Goal: Task Accomplishment & Management: Complete application form

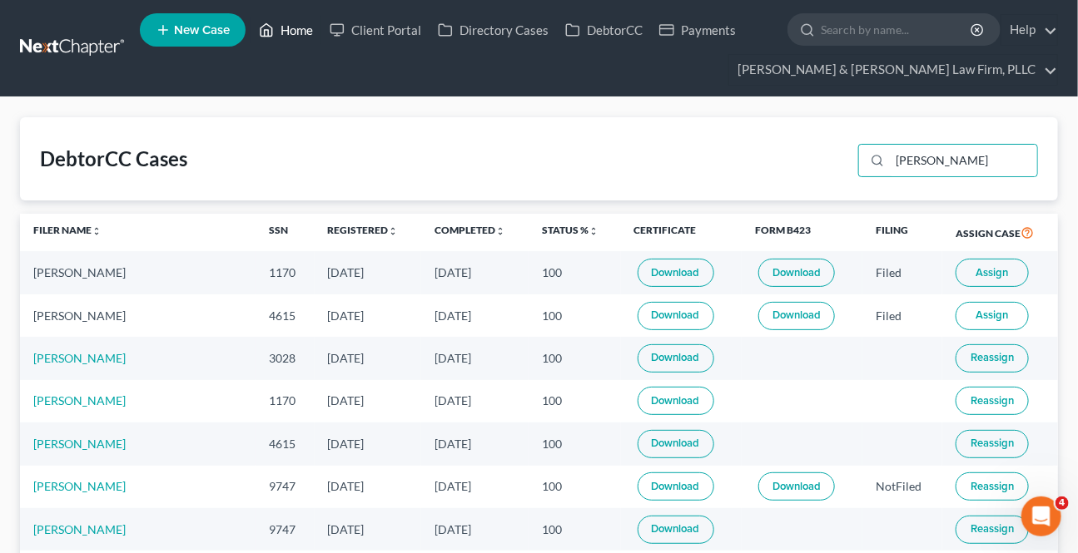
click at [289, 32] on link "Home" at bounding box center [285, 30] width 71 height 30
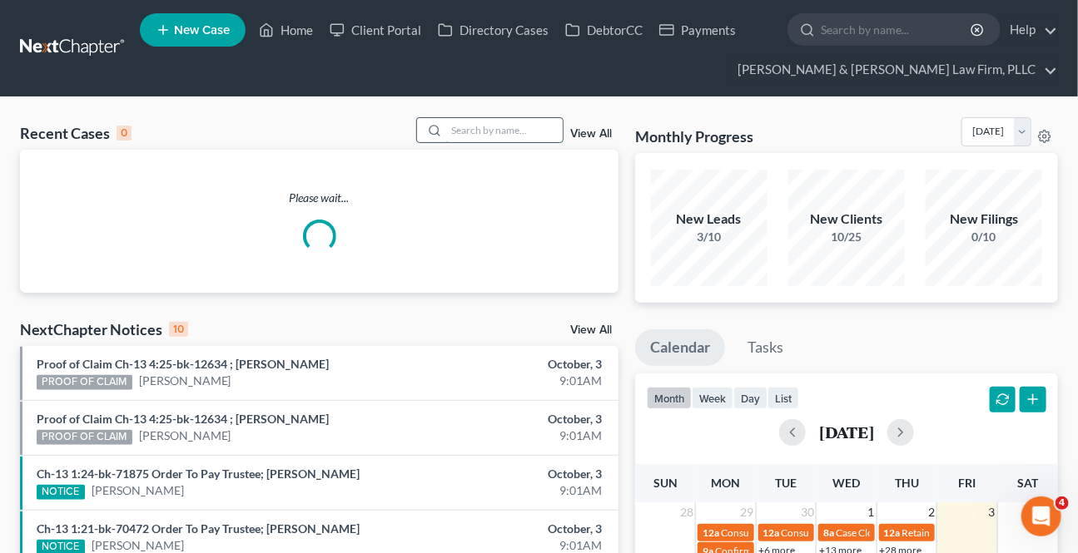
click at [514, 125] on input "search" at bounding box center [504, 130] width 116 height 24
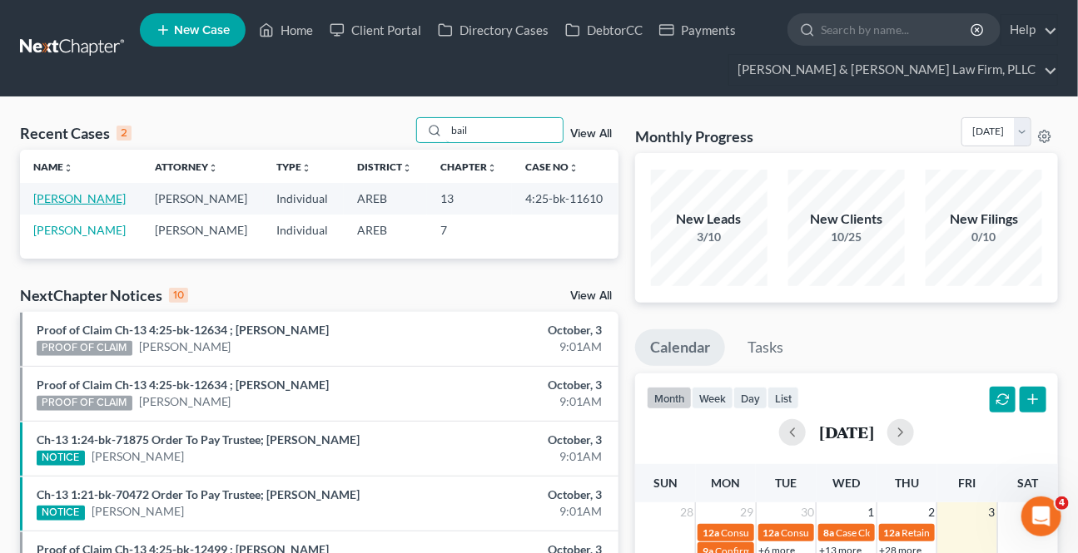
type input "bail"
click at [80, 191] on link "[PERSON_NAME]" at bounding box center [79, 198] width 92 height 14
select select "1"
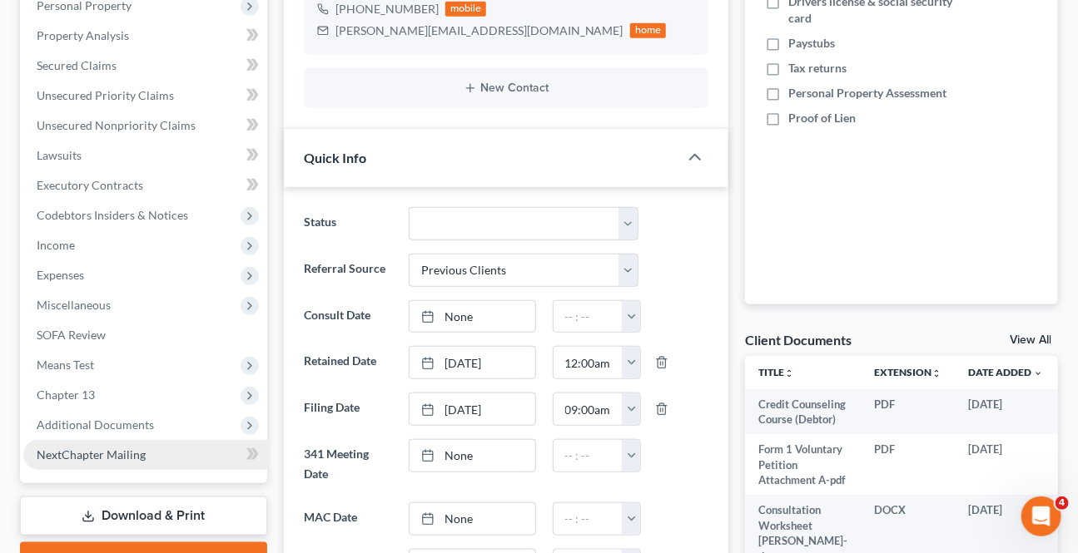
scroll to position [454, 0]
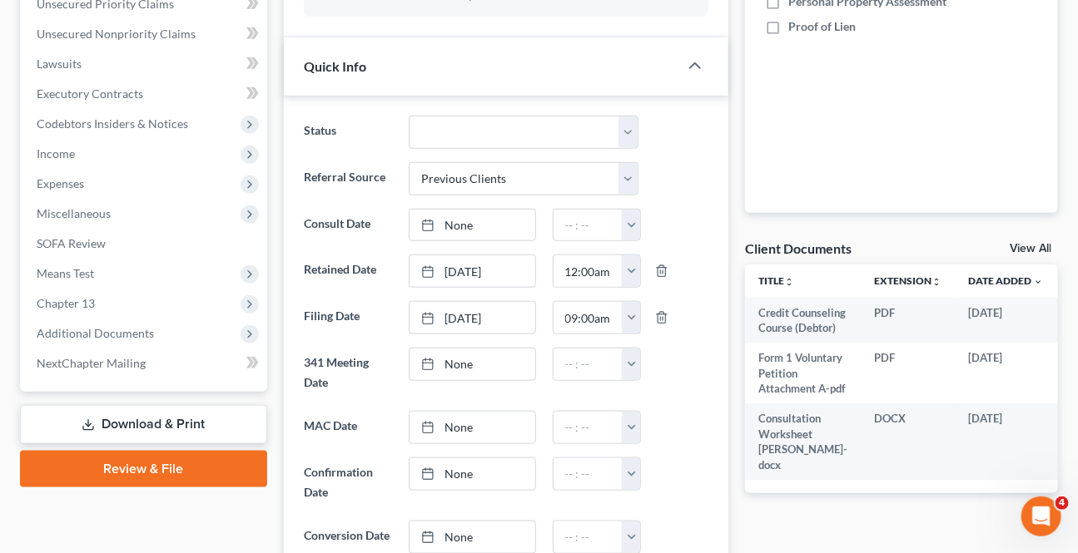
click at [112, 409] on link "Download & Print" at bounding box center [143, 424] width 247 height 39
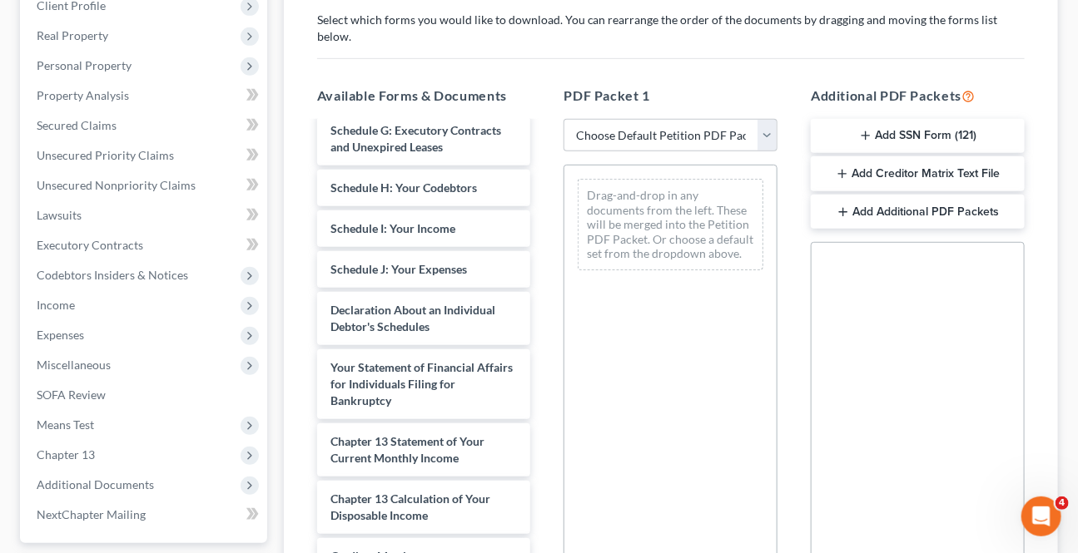
scroll to position [529, 0]
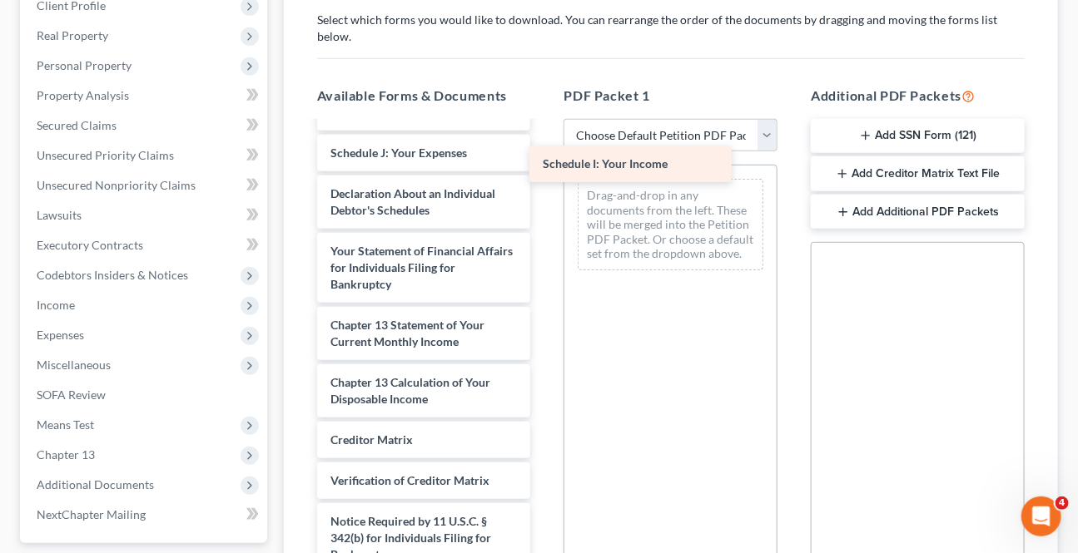
drag, startPoint x: 390, startPoint y: 145, endPoint x: 607, endPoint y: 172, distance: 218.1
click at [544, 174] on div "Schedule I: Your Income Credit Counseling Course (Debtor) Form 1 Voluntary Peti…" at bounding box center [424, 112] width 240 height 1037
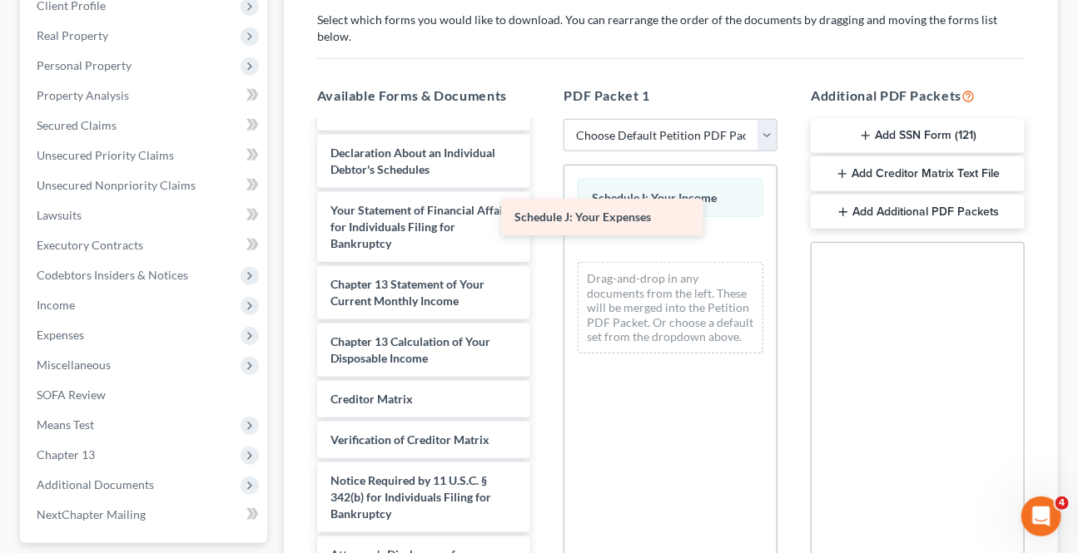
drag, startPoint x: 409, startPoint y: 133, endPoint x: 611, endPoint y: 207, distance: 215.3
click at [544, 208] on div "Schedule J: Your Expenses Credit Counseling Course (Debtor) Form 1 Voluntary Pe…" at bounding box center [424, 92] width 240 height 996
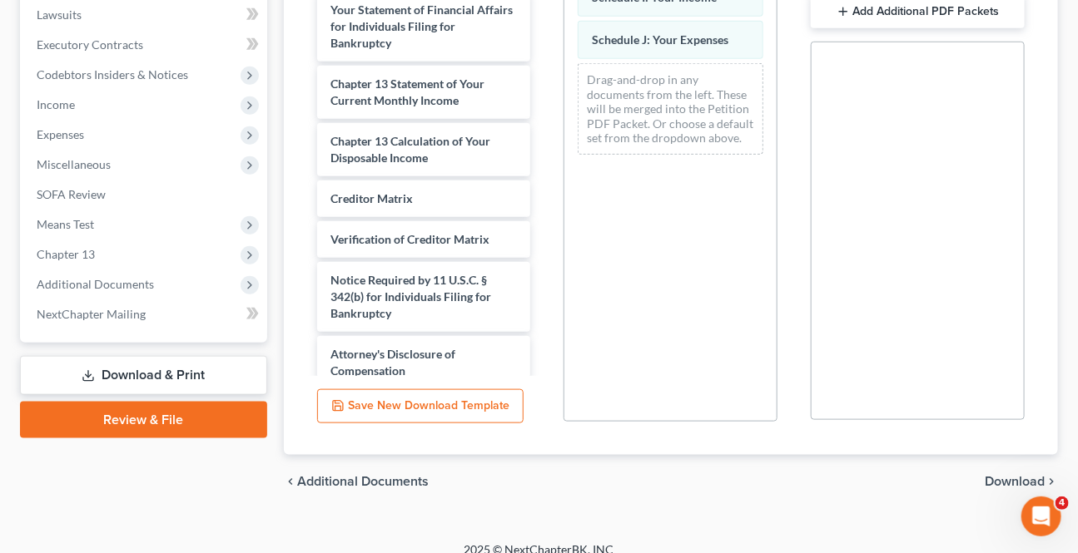
drag, startPoint x: 989, startPoint y: 466, endPoint x: 933, endPoint y: 483, distance: 59.2
click at [989, 475] on span "Download" at bounding box center [1014, 481] width 60 height 13
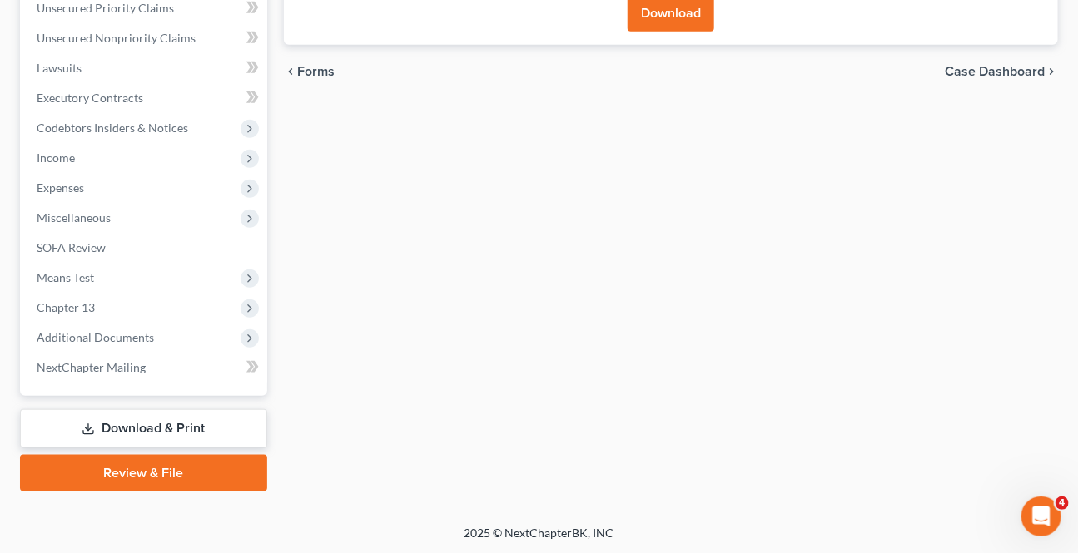
click at [669, 14] on button "Download" at bounding box center [670, 13] width 87 height 37
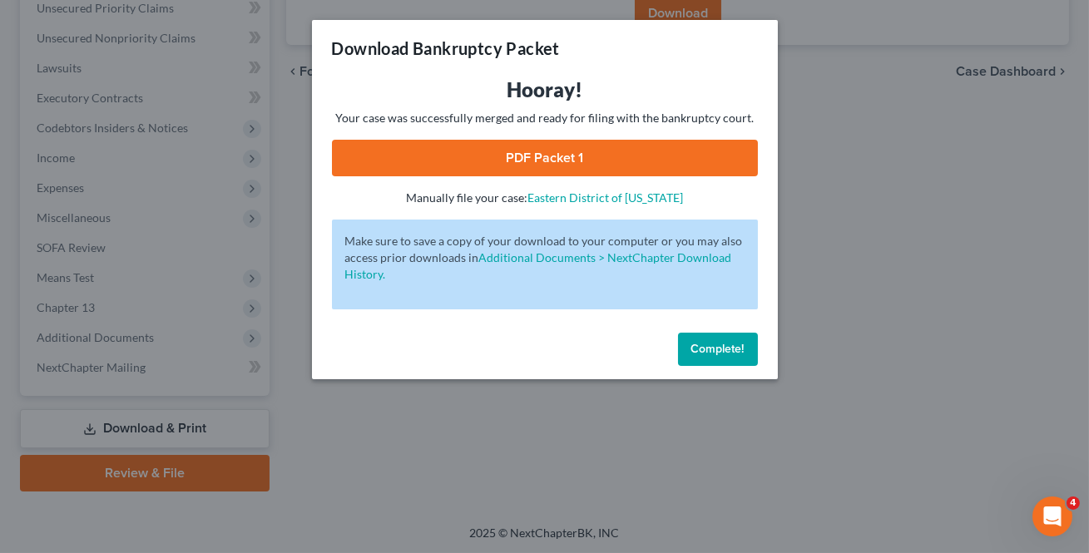
click at [499, 148] on link "PDF Packet 1" at bounding box center [545, 158] width 426 height 37
click at [735, 333] on button "Complete!" at bounding box center [718, 349] width 80 height 33
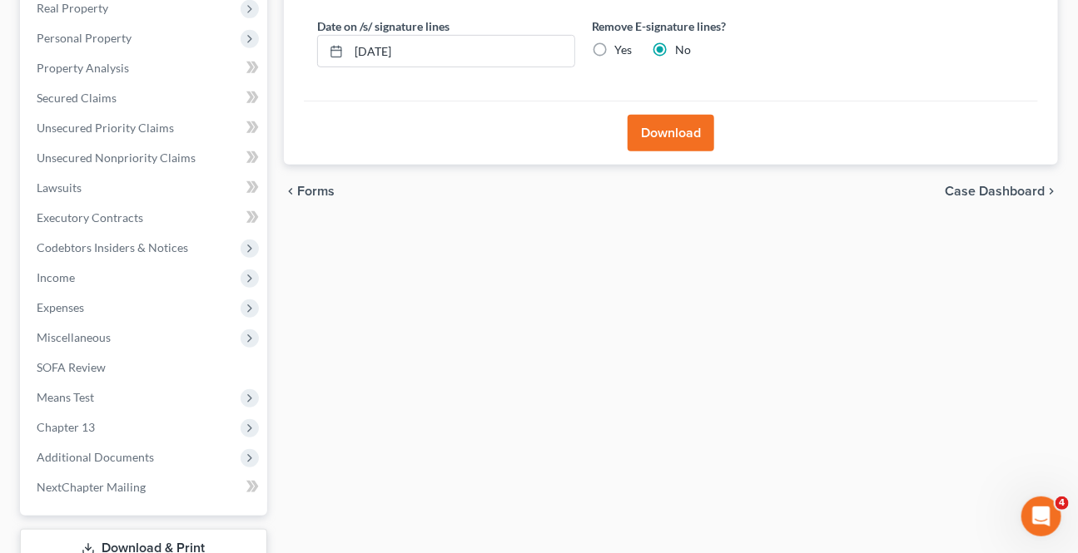
scroll to position [0, 0]
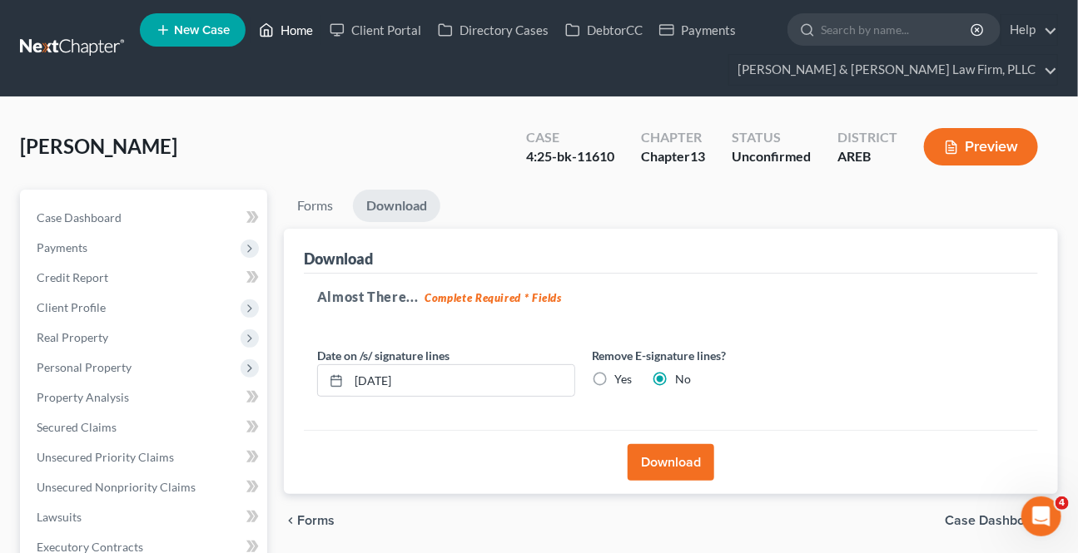
click at [280, 19] on link "Home" at bounding box center [285, 30] width 71 height 30
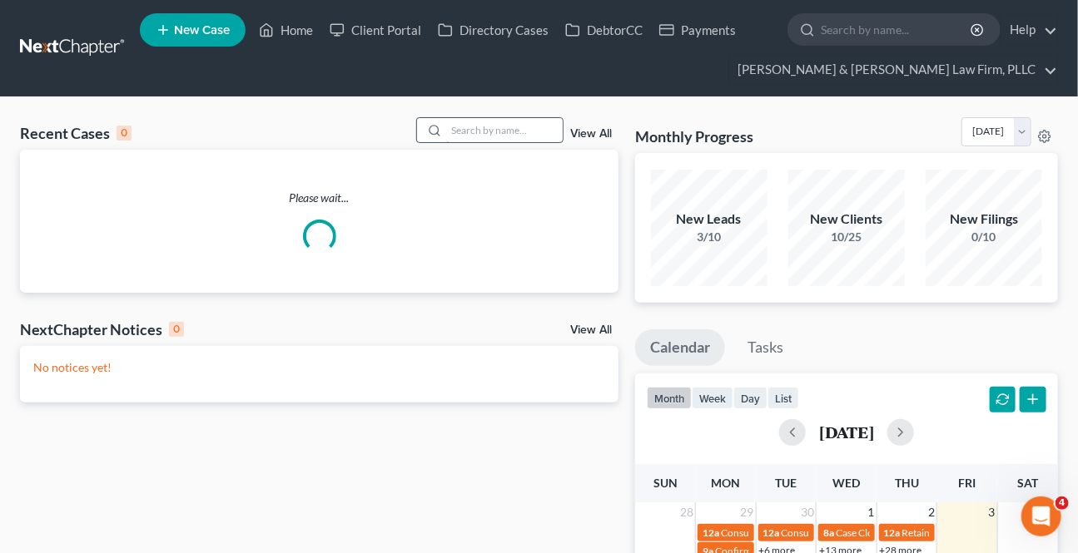
click at [501, 130] on input "search" at bounding box center [504, 130] width 116 height 24
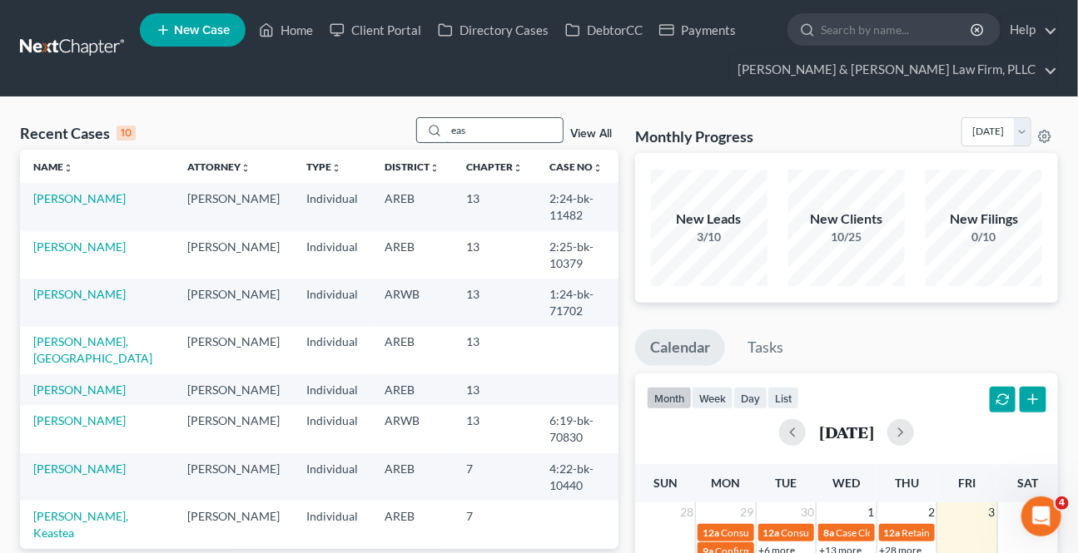
click at [501, 138] on input "eas" at bounding box center [504, 130] width 116 height 24
type input "e"
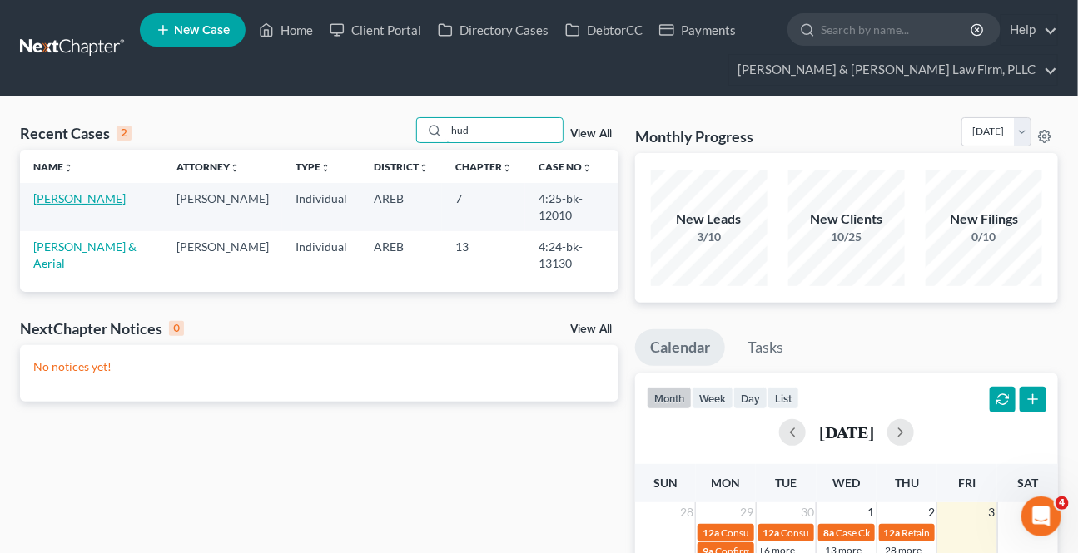
type input "hud"
click at [67, 201] on link "[PERSON_NAME]" at bounding box center [79, 198] width 92 height 14
select select "3"
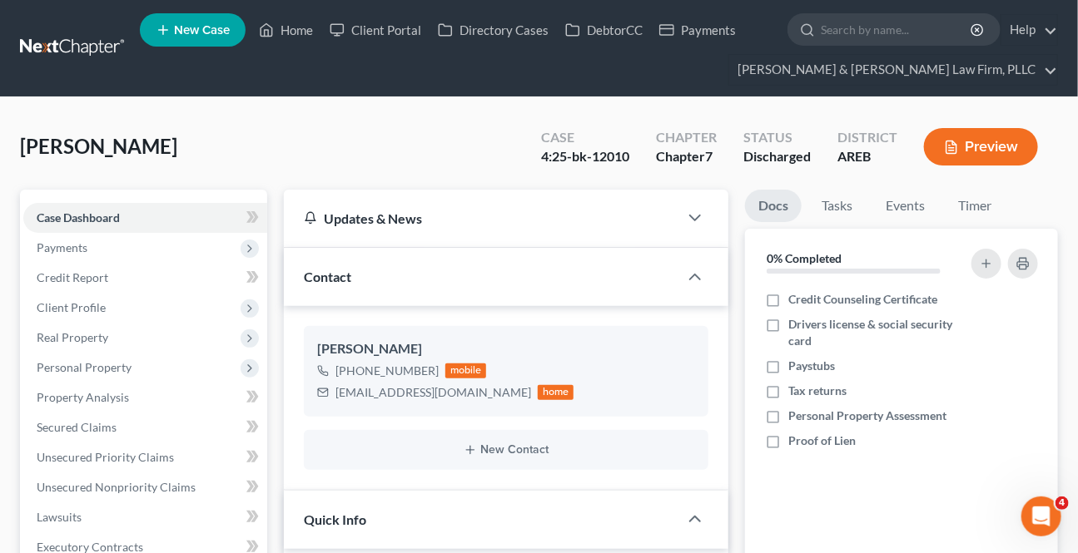
scroll to position [454, 0]
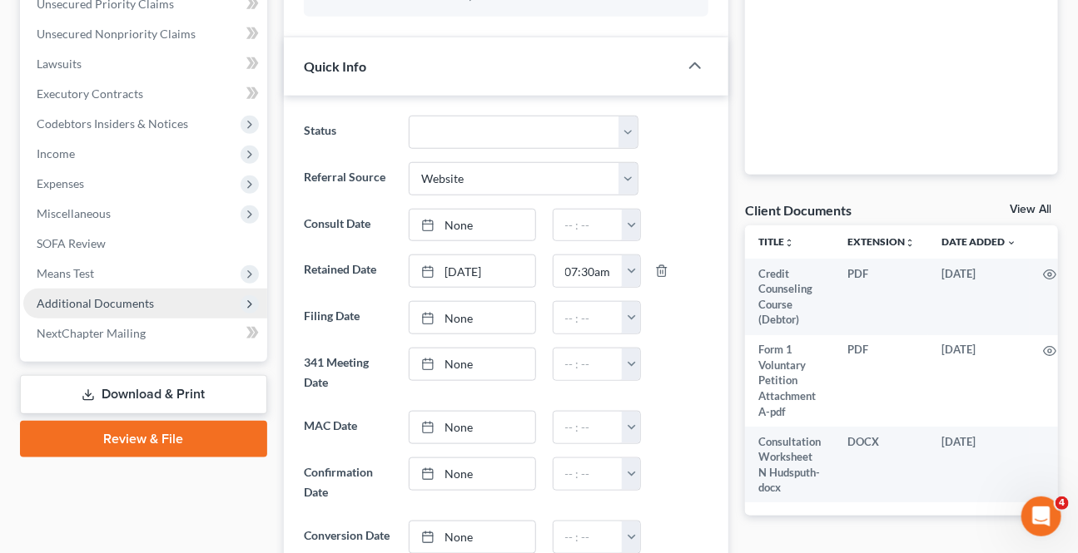
click at [134, 307] on span "Additional Documents" at bounding box center [95, 303] width 117 height 14
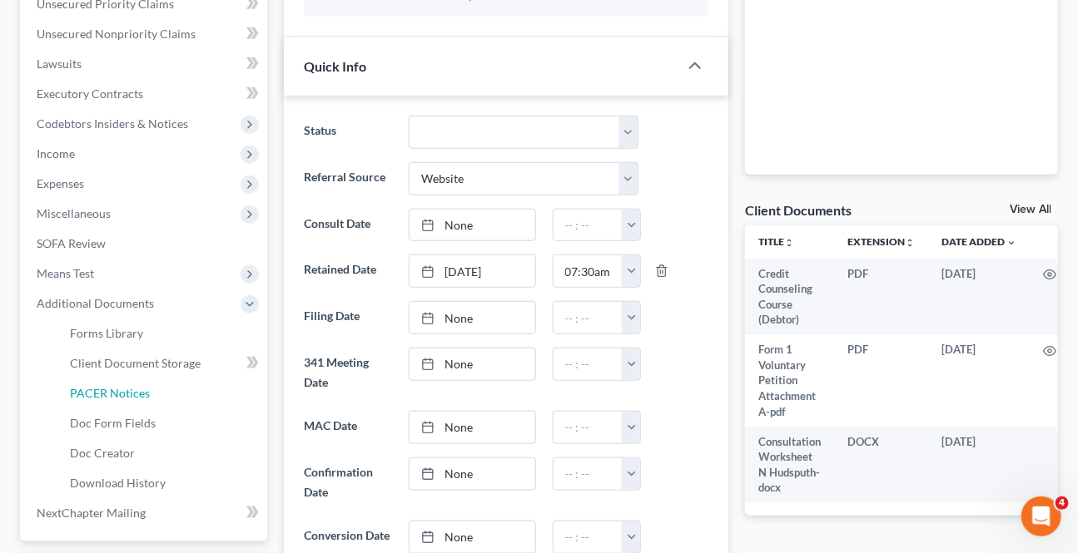
drag, startPoint x: 112, startPoint y: 385, endPoint x: 533, endPoint y: 251, distance: 441.9
click at [112, 386] on span "PACER Notices" at bounding box center [110, 393] width 80 height 14
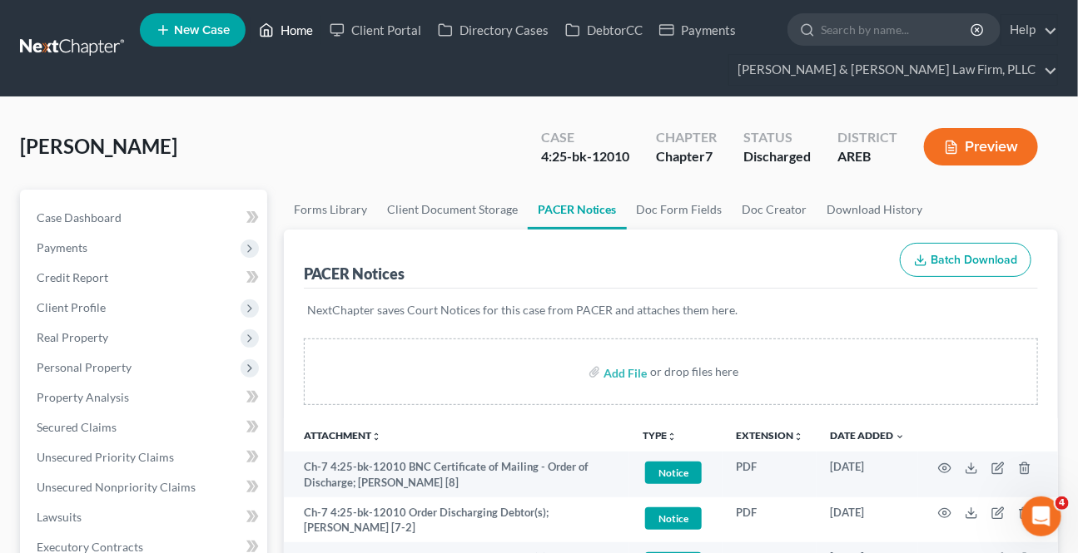
click at [275, 31] on link "Home" at bounding box center [285, 30] width 71 height 30
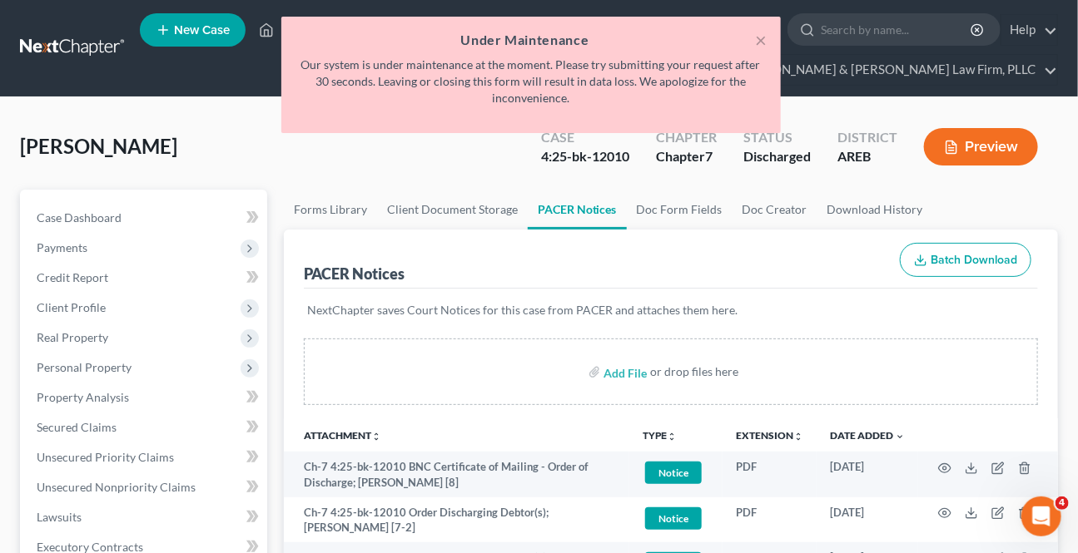
drag, startPoint x: 335, startPoint y: 164, endPoint x: 284, endPoint y: 87, distance: 92.3
click at [335, 164] on div "Hudspeth, Noah Upgraded Case 4:25-bk-12010 Chapter Chapter 7 Status Discharged …" at bounding box center [539, 153] width 1038 height 72
click at [265, 31] on div "× Under Maintenance Our system is under maintenance at the moment. Please try s…" at bounding box center [531, 79] width 1078 height 125
click at [386, 241] on div "PACER Notices Batch Download" at bounding box center [671, 260] width 734 height 60
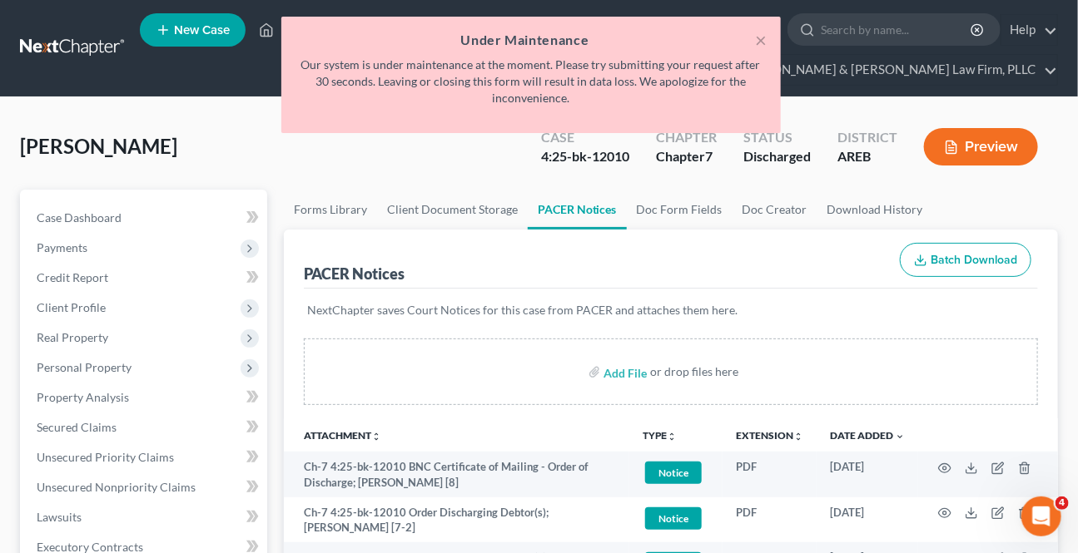
click at [397, 183] on div "Hudspeth, Noah Upgraded Case 4:25-bk-12010 Chapter Chapter 7 Status Discharged …" at bounding box center [539, 153] width 1038 height 72
click at [765, 42] on button "×" at bounding box center [762, 40] width 12 height 20
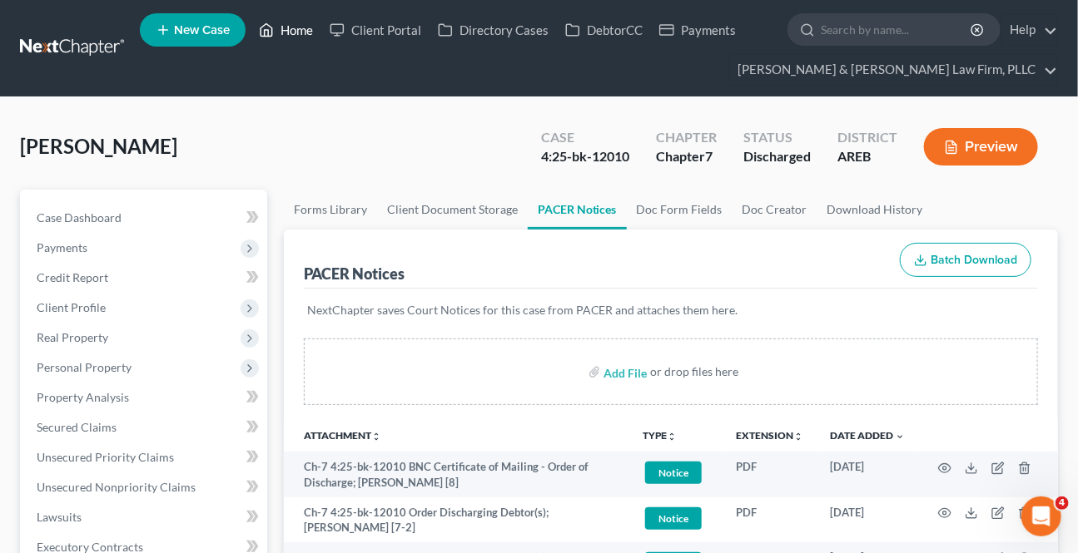
click at [295, 20] on link "Home" at bounding box center [285, 30] width 71 height 30
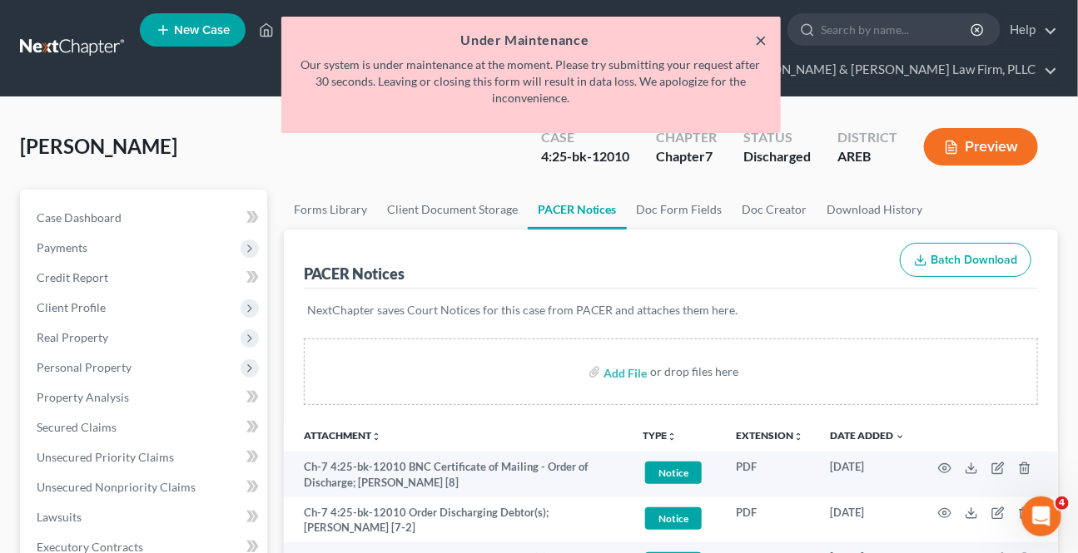
click at [756, 42] on button "×" at bounding box center [762, 40] width 12 height 20
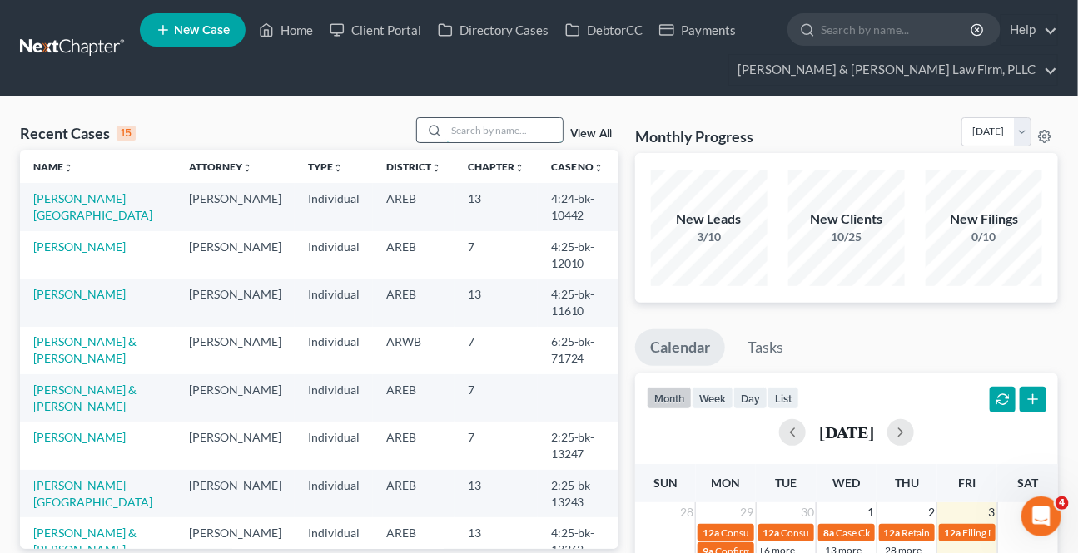
click at [483, 132] on input "search" at bounding box center [504, 130] width 116 height 24
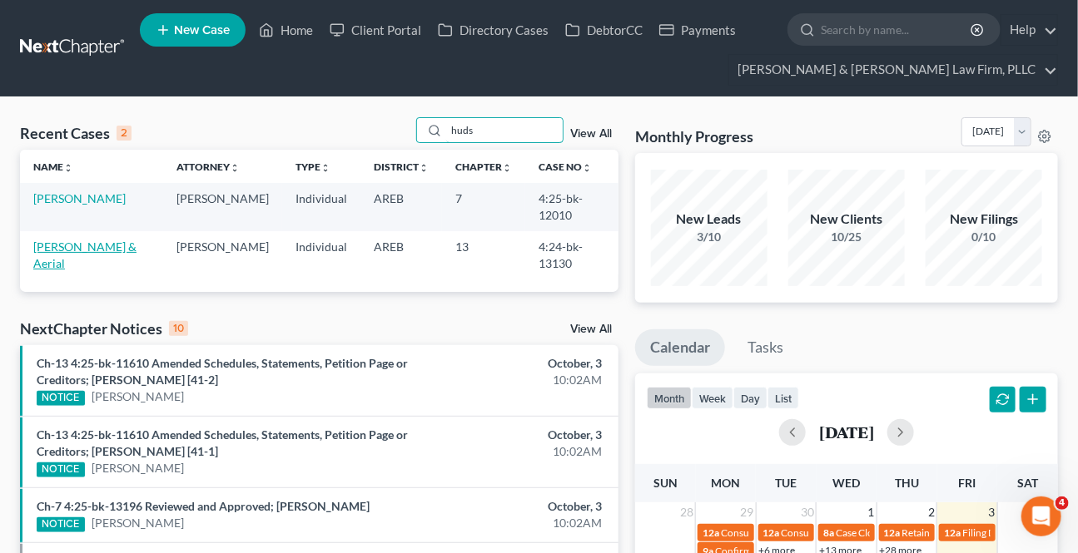
type input "huds"
click at [94, 250] on link "[PERSON_NAME] & Aerial" at bounding box center [84, 255] width 103 height 31
select select "4"
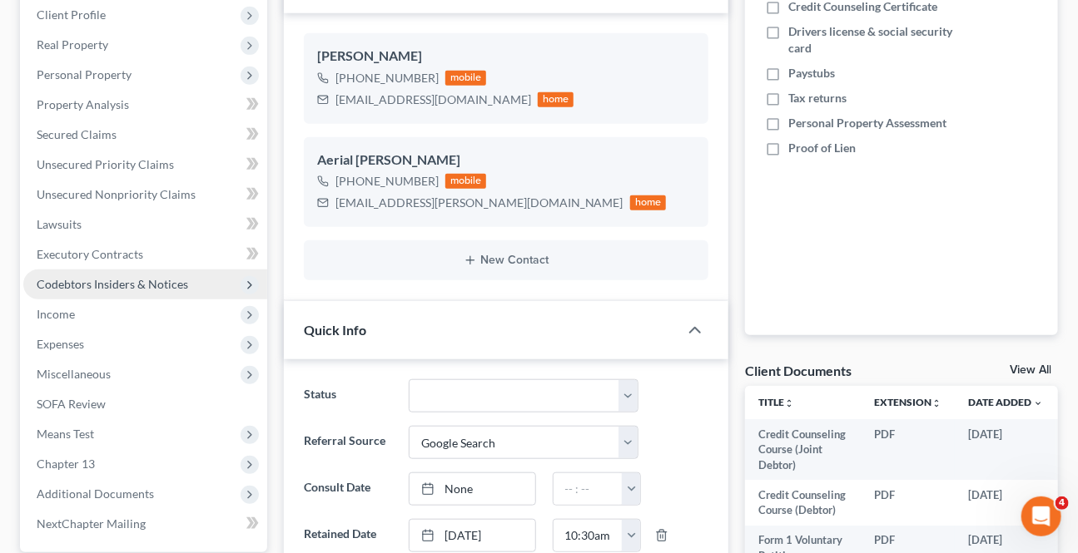
scroll to position [378, 0]
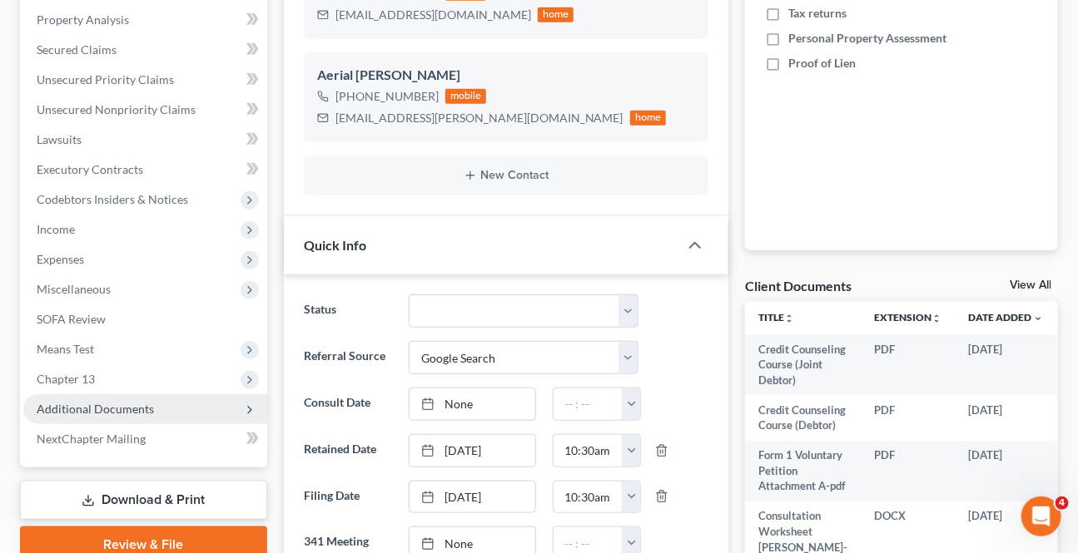
click at [90, 402] on span "Additional Documents" at bounding box center [95, 409] width 117 height 14
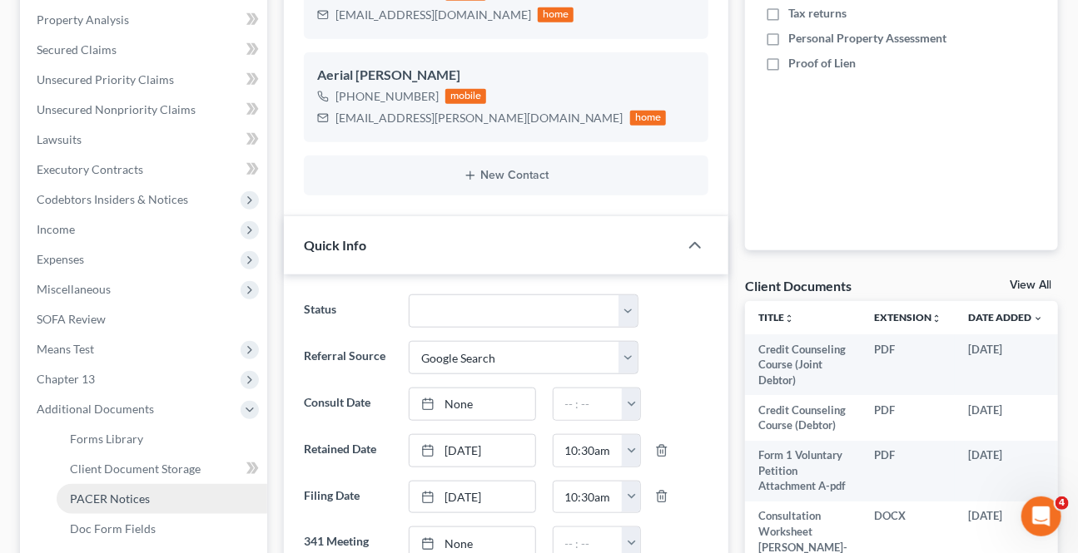
click at [94, 492] on span "PACER Notices" at bounding box center [110, 499] width 80 height 14
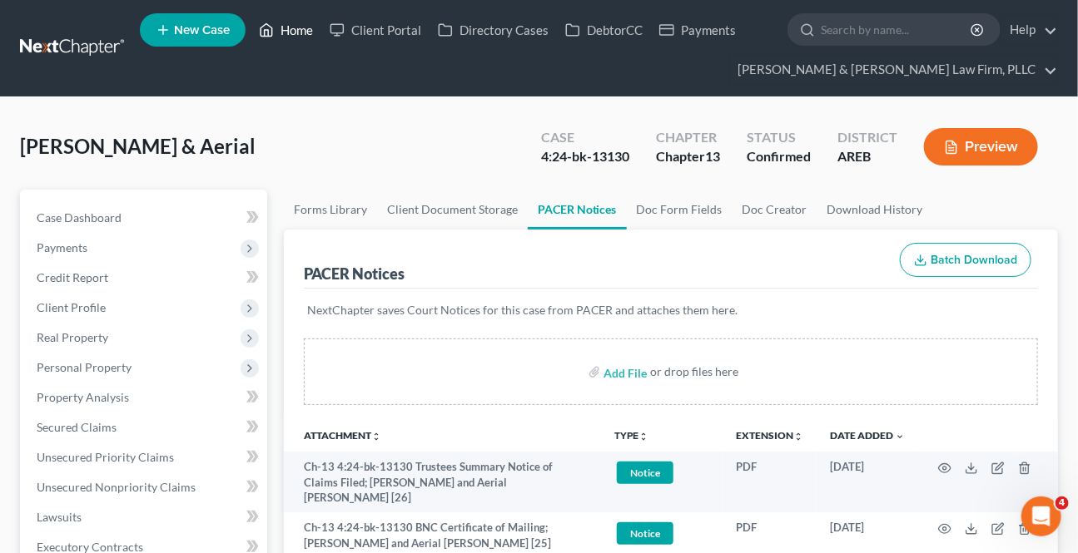
click at [290, 24] on link "Home" at bounding box center [285, 30] width 71 height 30
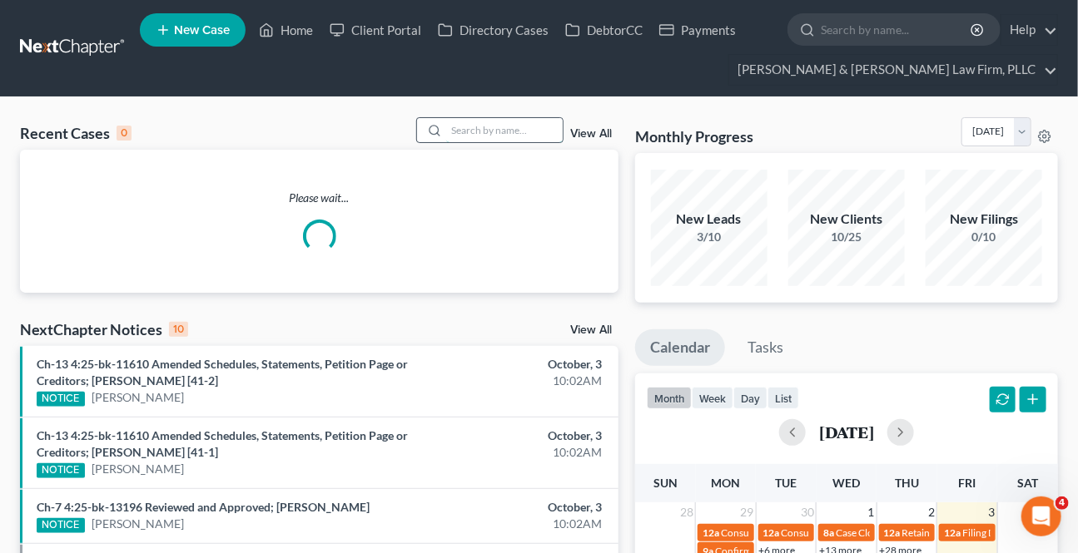
click at [492, 137] on input "search" at bounding box center [504, 130] width 116 height 24
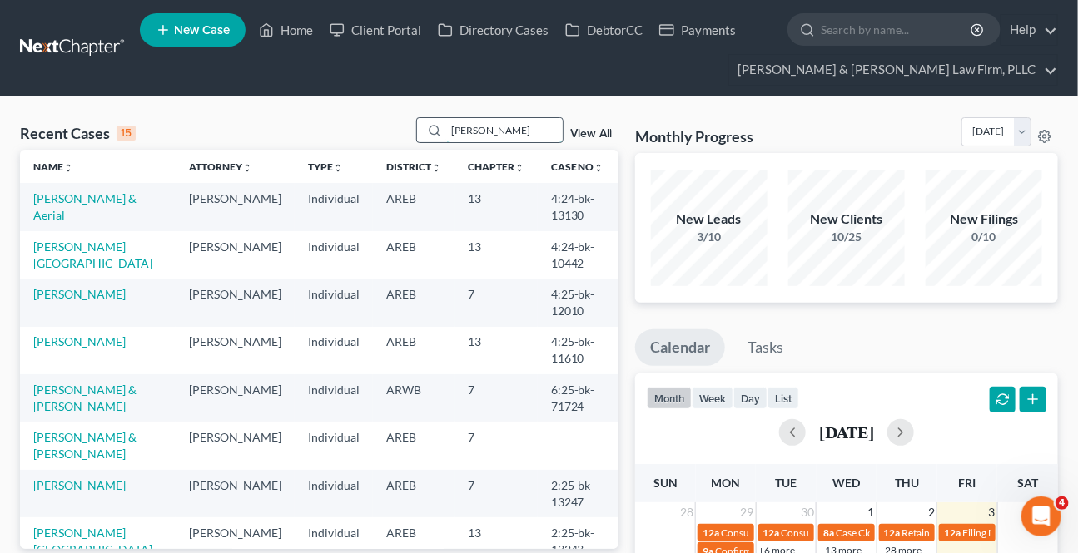
type input "[PERSON_NAME]"
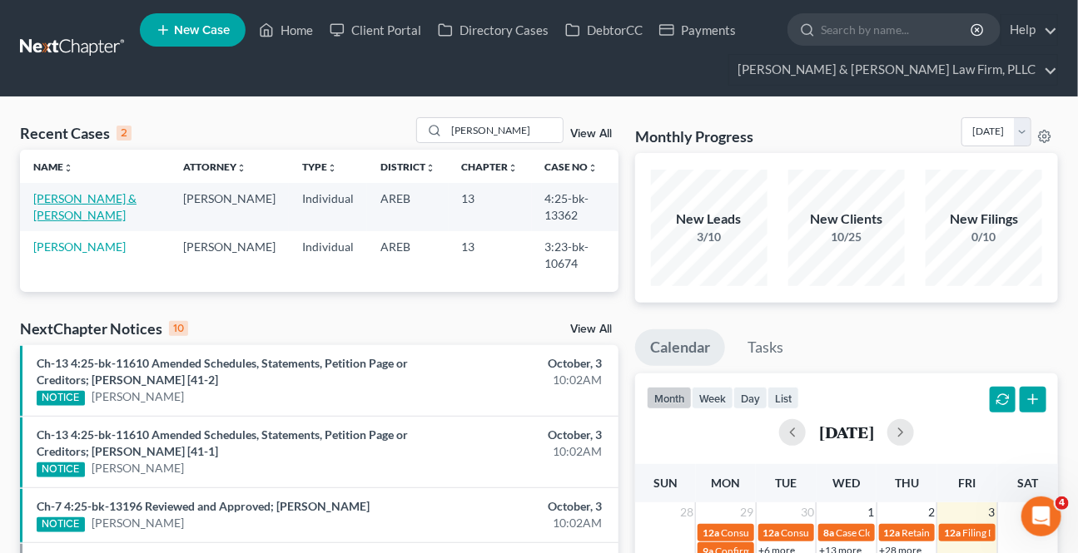
click at [67, 200] on link "[PERSON_NAME] & [PERSON_NAME]" at bounding box center [84, 206] width 103 height 31
select select "0"
select select "4"
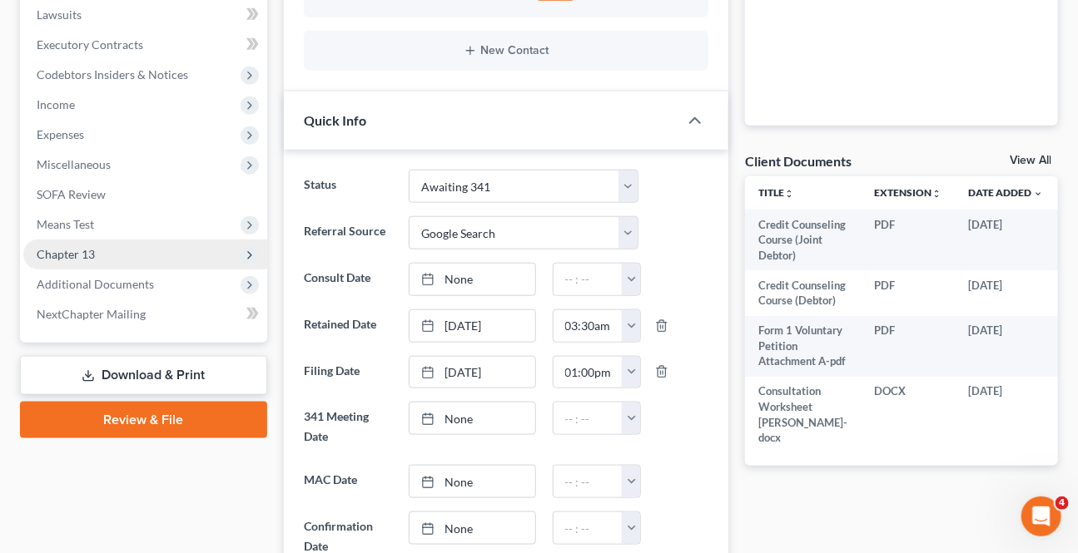
scroll to position [529, 0]
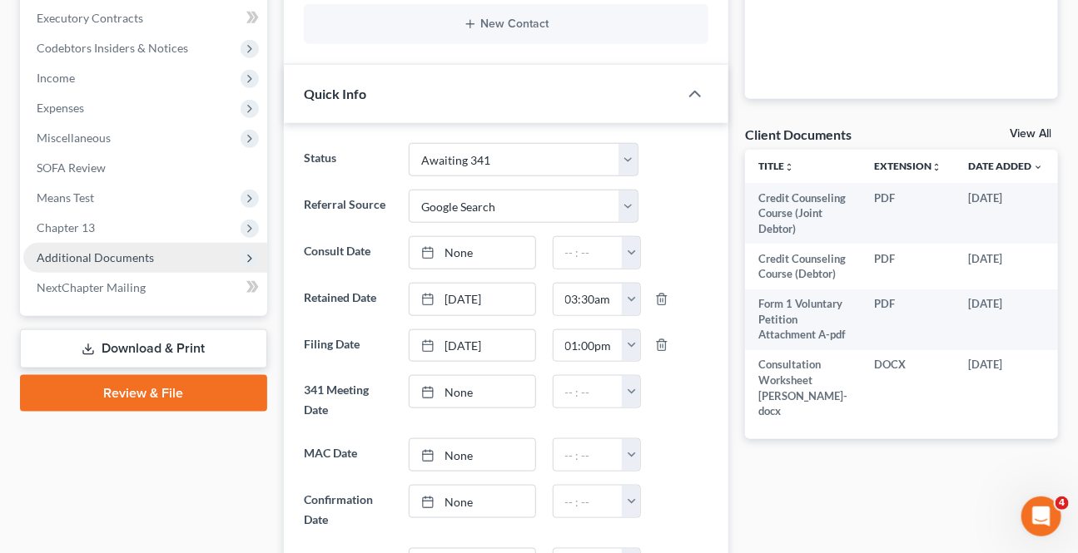
click at [111, 260] on span "Additional Documents" at bounding box center [95, 257] width 117 height 14
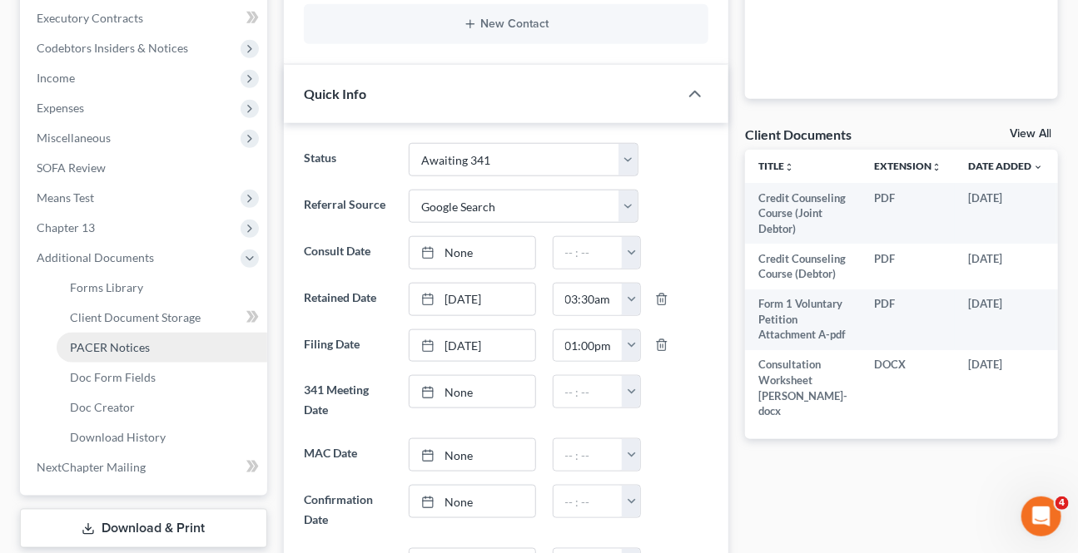
click at [144, 348] on span "PACER Notices" at bounding box center [110, 347] width 80 height 14
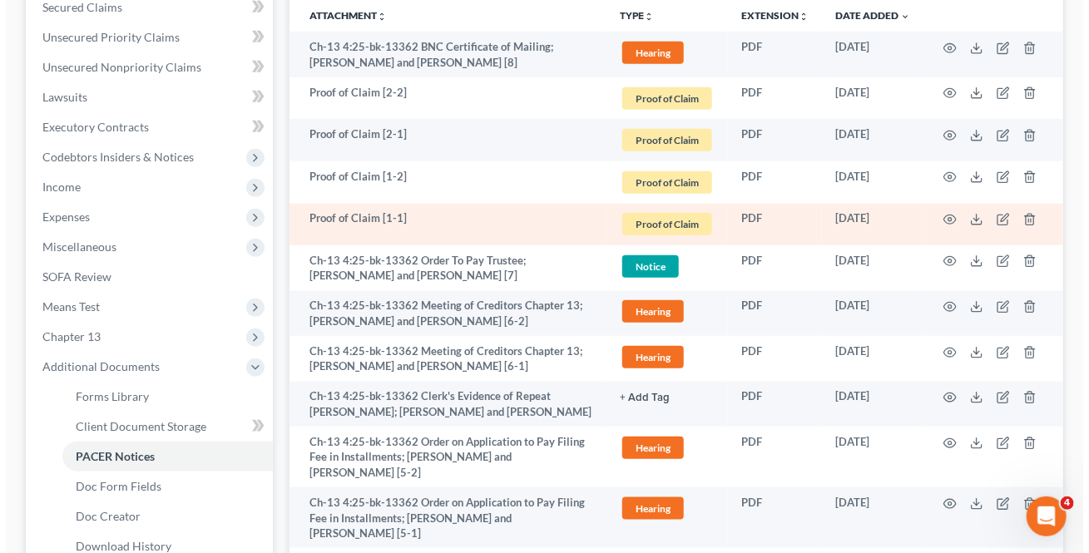
scroll to position [454, 0]
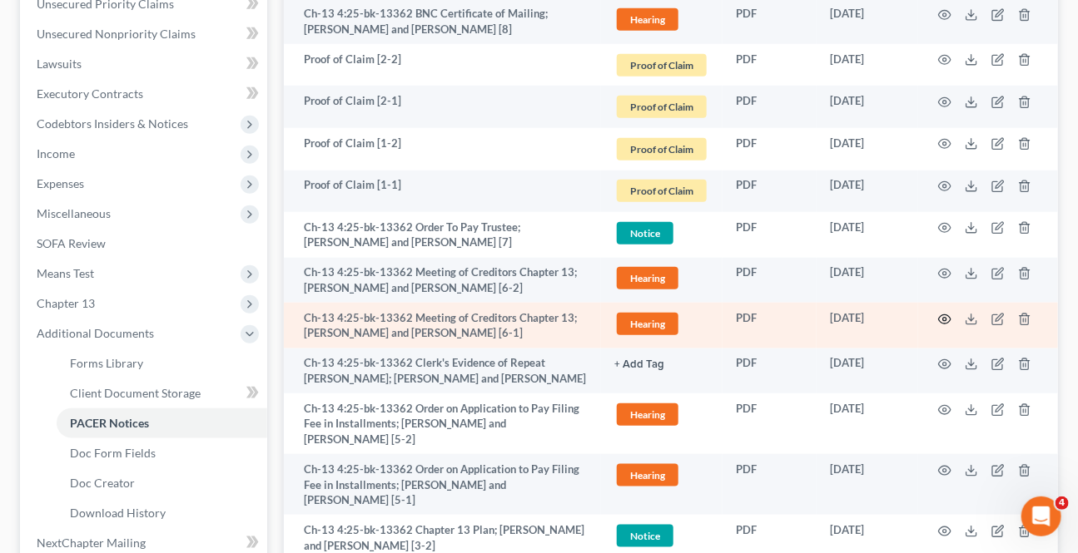
click at [944, 313] on icon "button" at bounding box center [944, 319] width 13 height 13
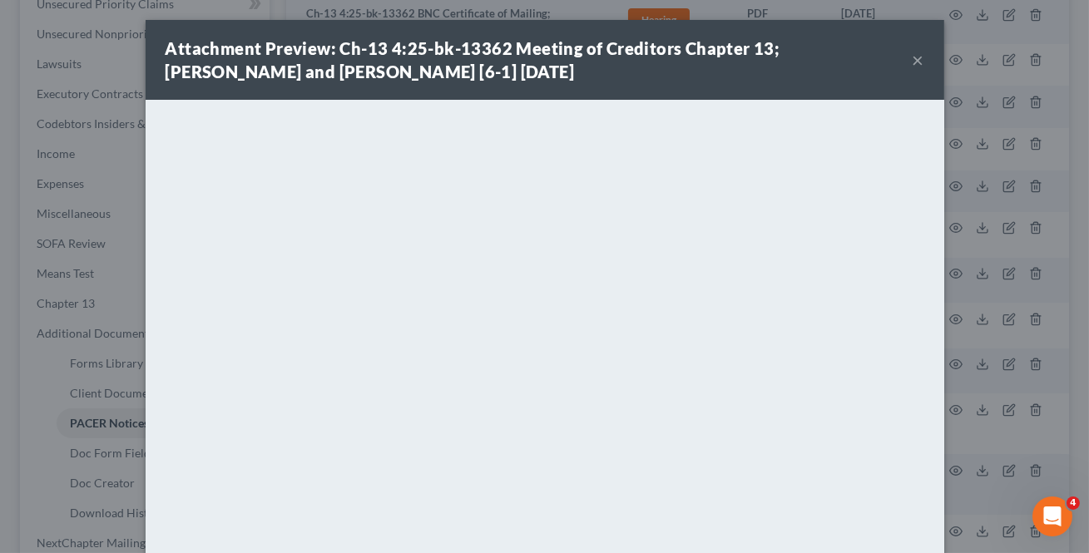
click at [913, 57] on button "×" at bounding box center [919, 60] width 12 height 20
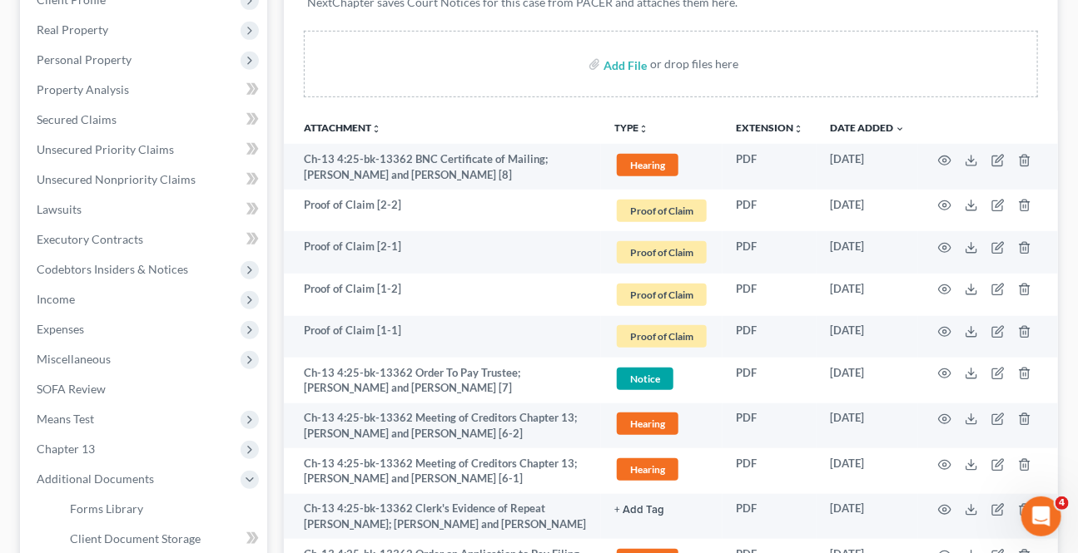
scroll to position [0, 0]
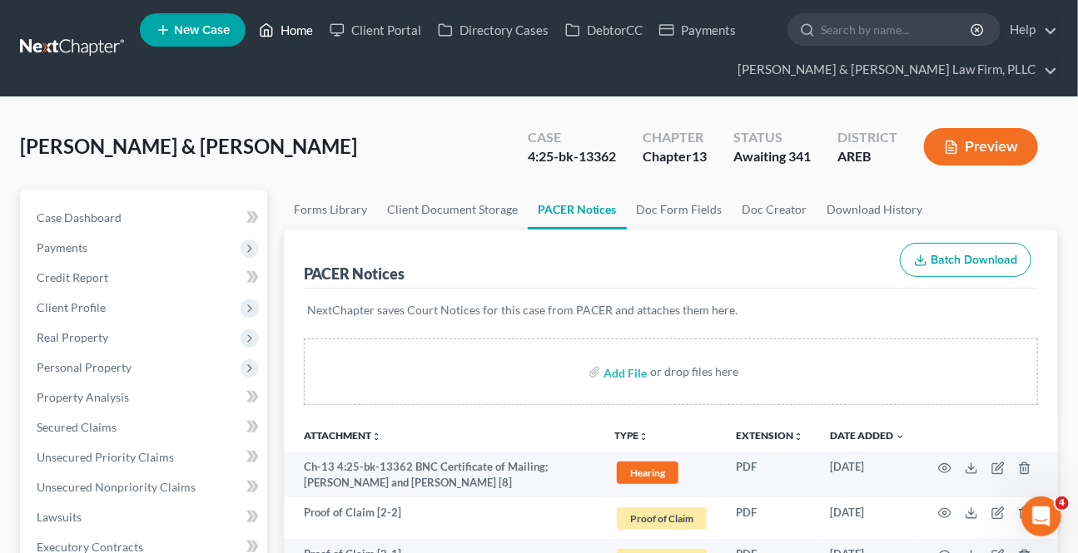
click at [302, 35] on link "Home" at bounding box center [285, 30] width 71 height 30
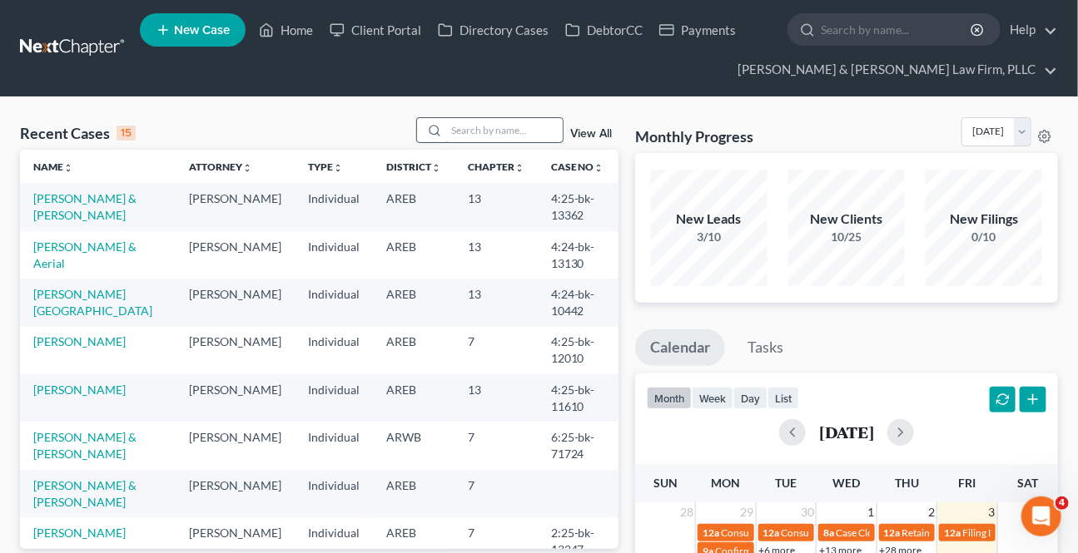
click at [498, 135] on input "search" at bounding box center [504, 130] width 116 height 24
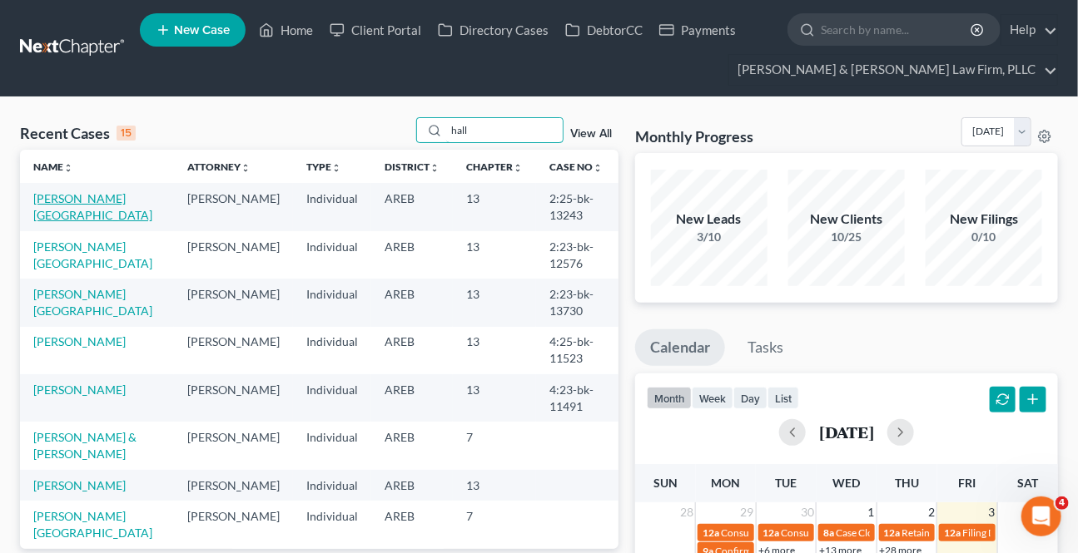
type input "hall"
click at [59, 196] on link "[PERSON_NAME][GEOGRAPHIC_DATA]" at bounding box center [92, 206] width 119 height 31
select select "0"
select select "1"
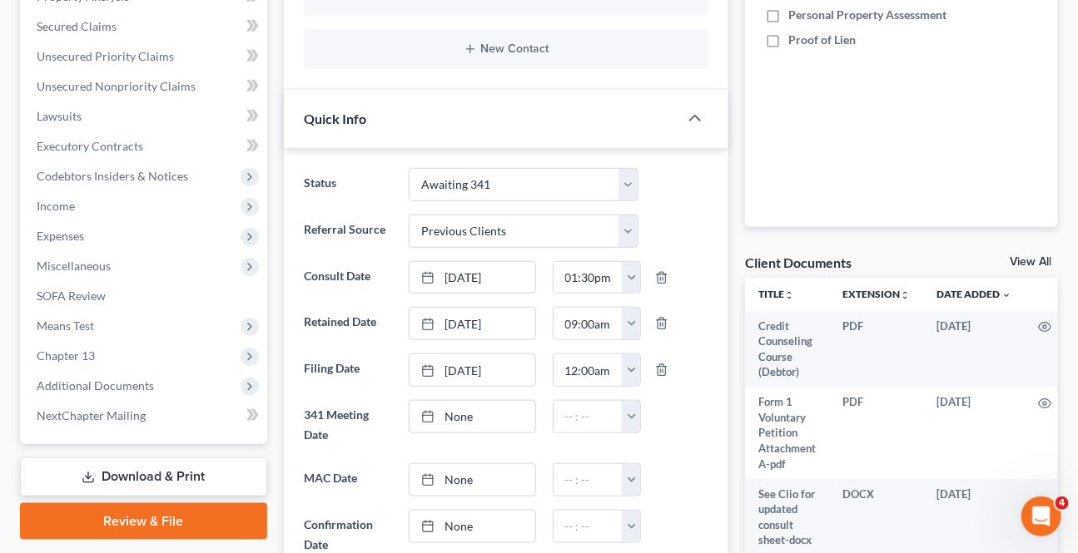
scroll to position [454, 0]
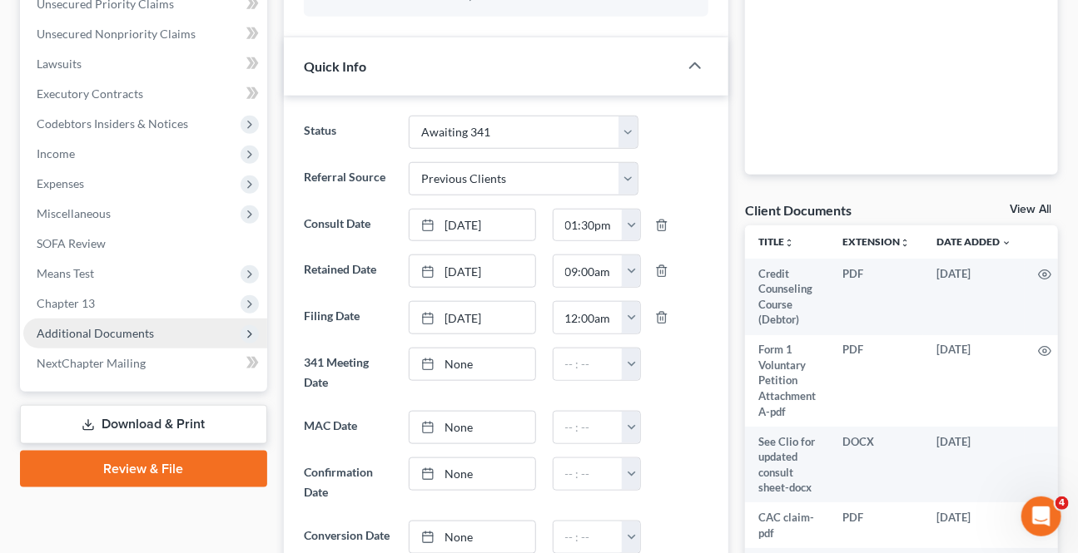
click at [112, 332] on span "Additional Documents" at bounding box center [95, 333] width 117 height 14
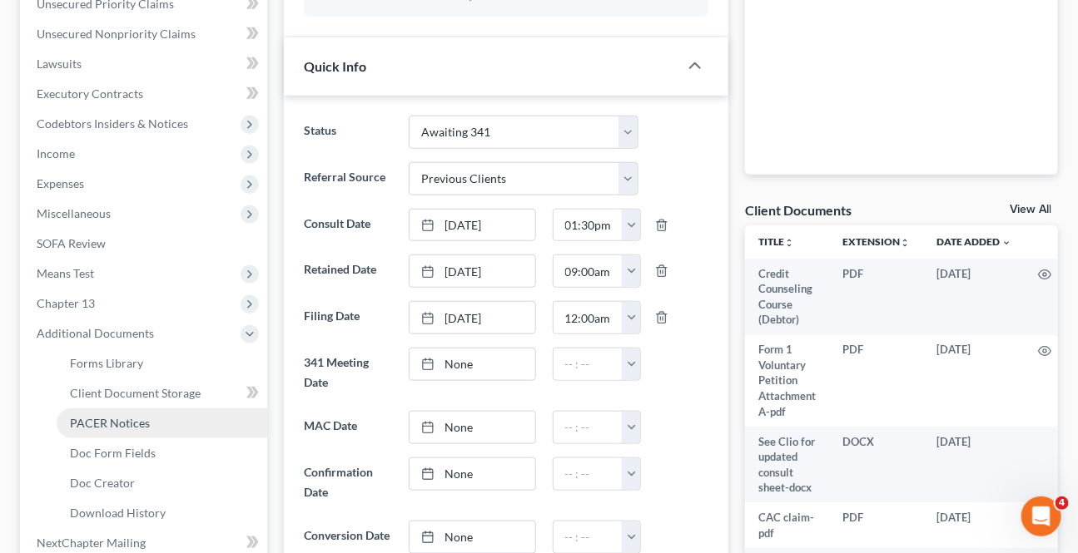
click at [116, 423] on span "PACER Notices" at bounding box center [110, 423] width 80 height 14
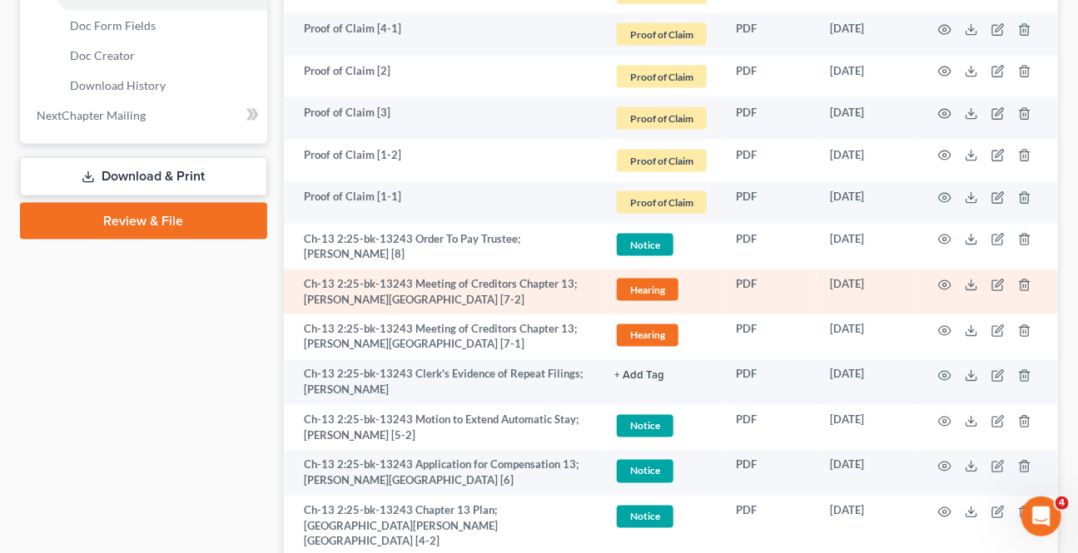
scroll to position [907, 0]
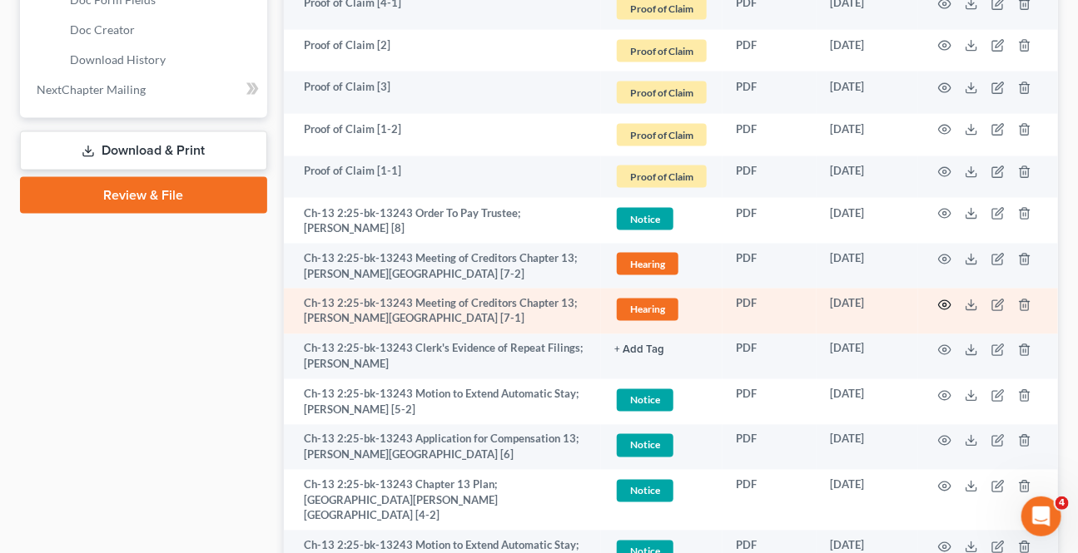
click at [943, 299] on icon "button" at bounding box center [944, 305] width 13 height 13
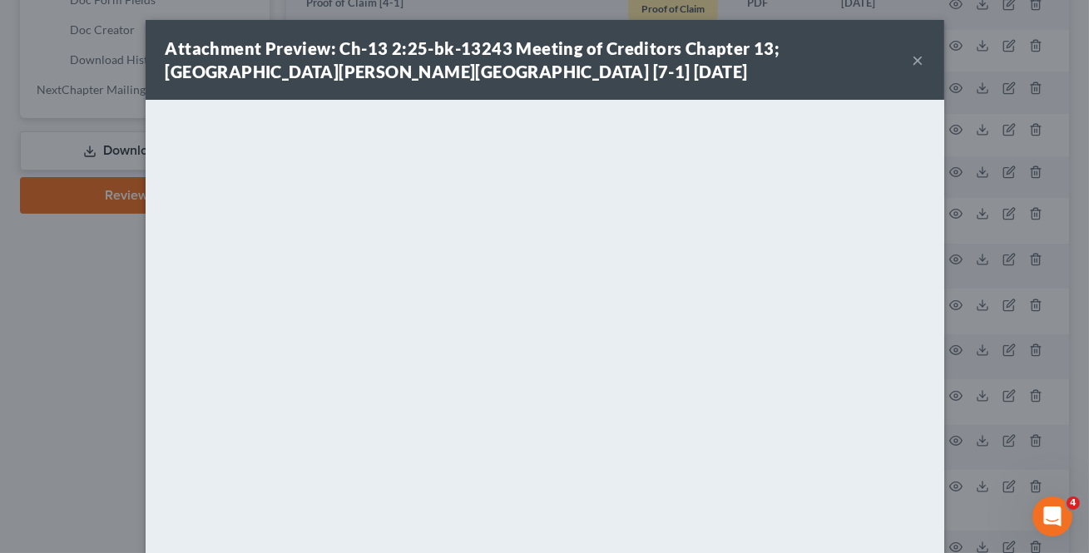
click at [917, 61] on button "×" at bounding box center [919, 60] width 12 height 20
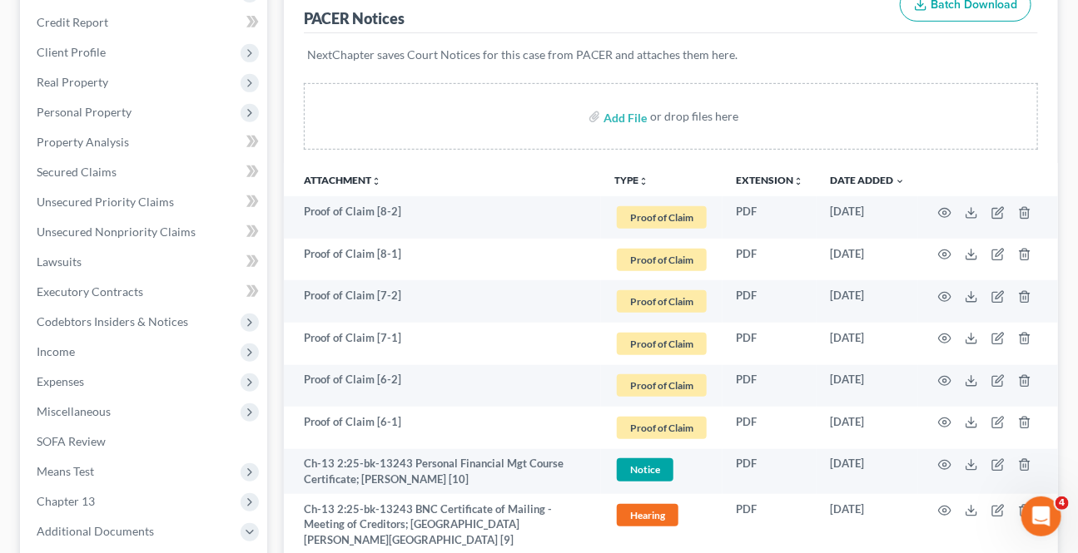
scroll to position [0, 0]
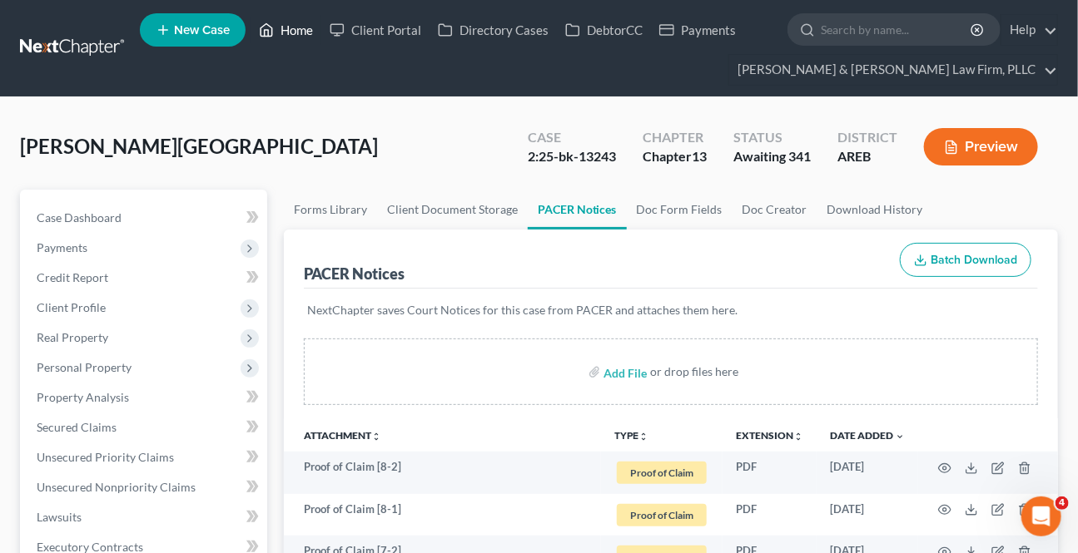
click at [282, 27] on link "Home" at bounding box center [285, 30] width 71 height 30
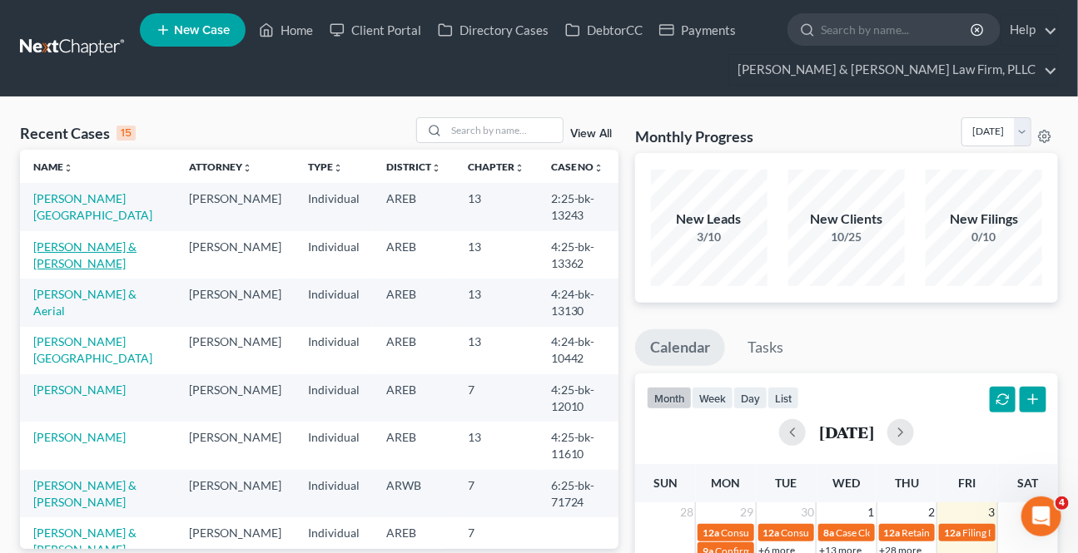
click at [77, 248] on link "[PERSON_NAME] & [PERSON_NAME]" at bounding box center [84, 255] width 103 height 31
select select "0"
select select "4"
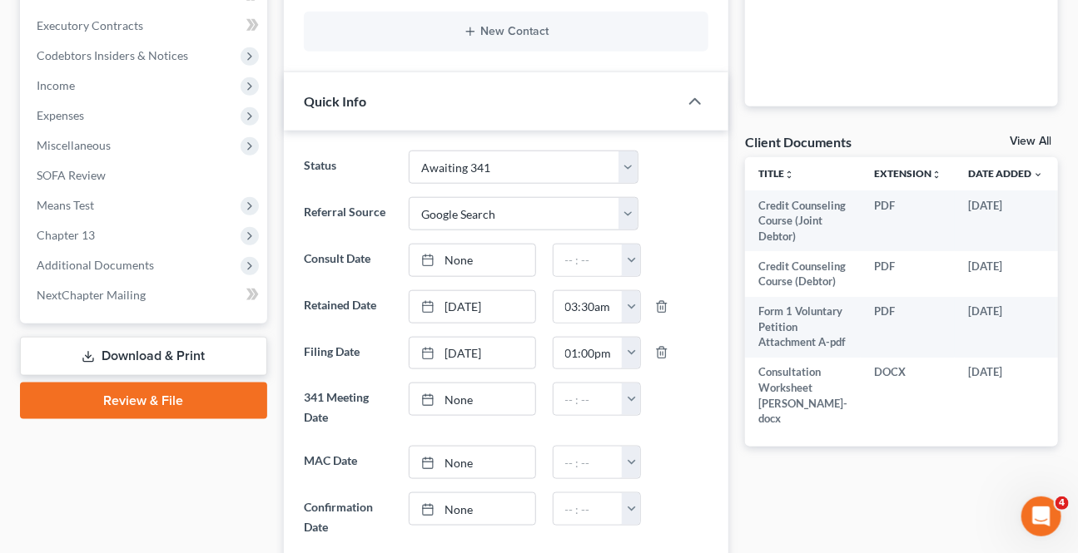
scroll to position [529, 0]
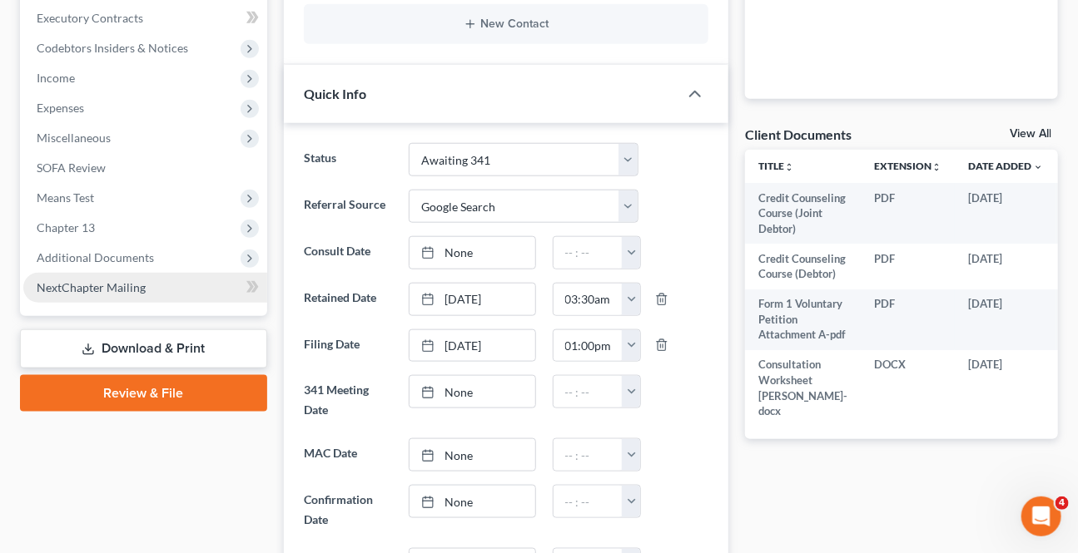
drag, startPoint x: 99, startPoint y: 263, endPoint x: 94, endPoint y: 274, distance: 11.9
click at [99, 262] on span "Additional Documents" at bounding box center [145, 258] width 244 height 30
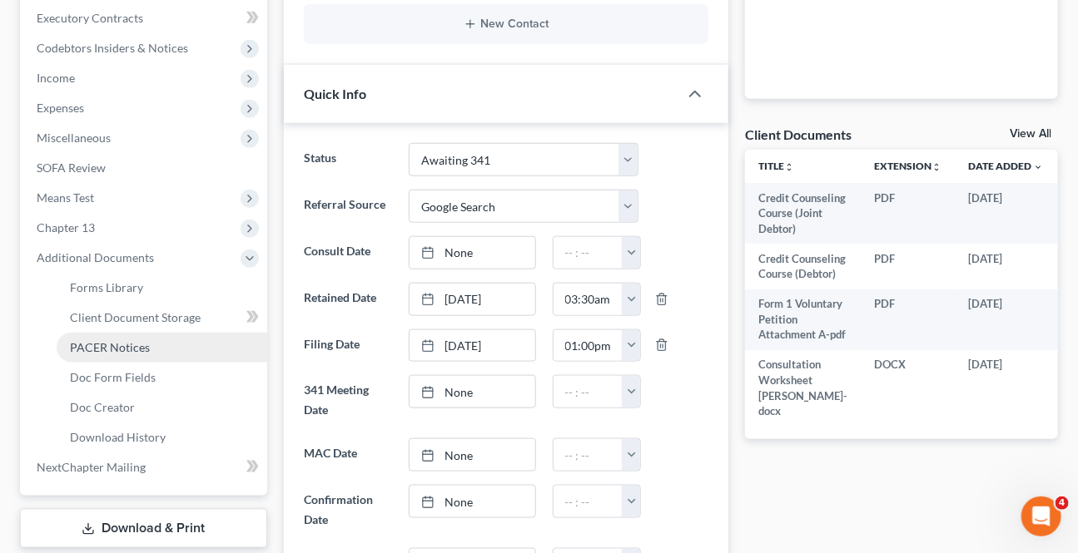
click at [94, 337] on link "PACER Notices" at bounding box center [162, 348] width 211 height 30
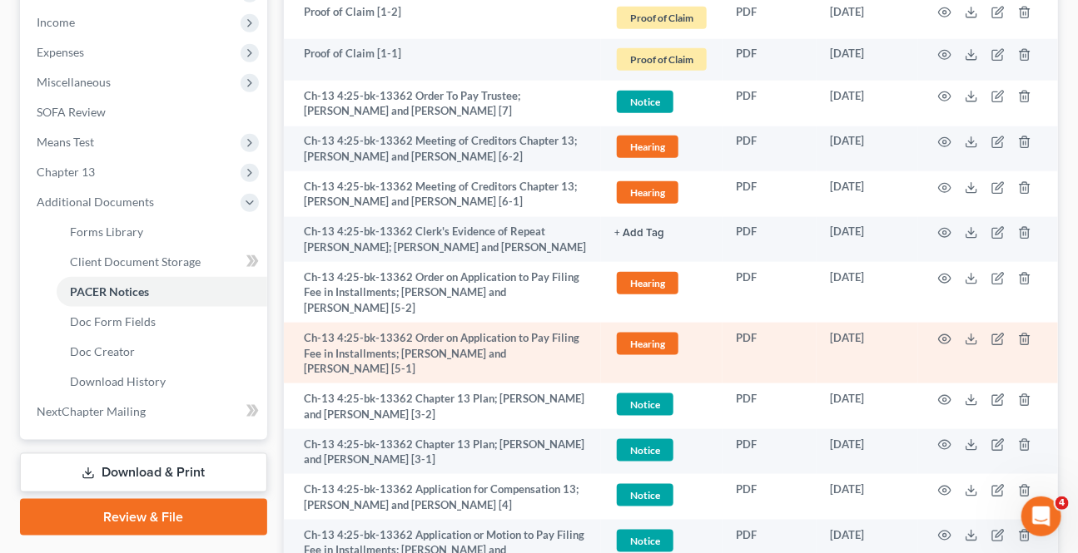
scroll to position [605, 0]
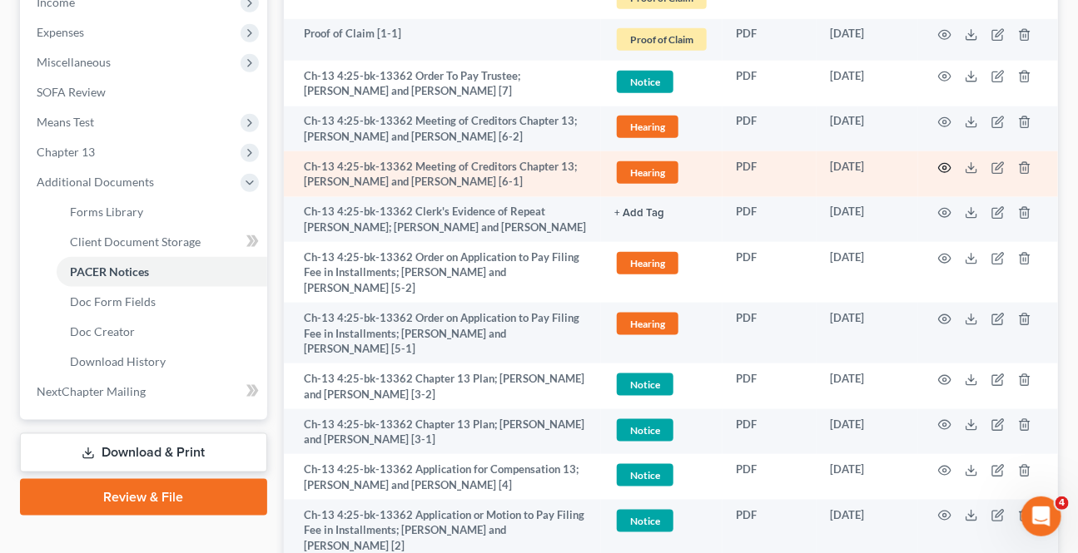
click at [947, 166] on icon "button" at bounding box center [944, 167] width 13 height 13
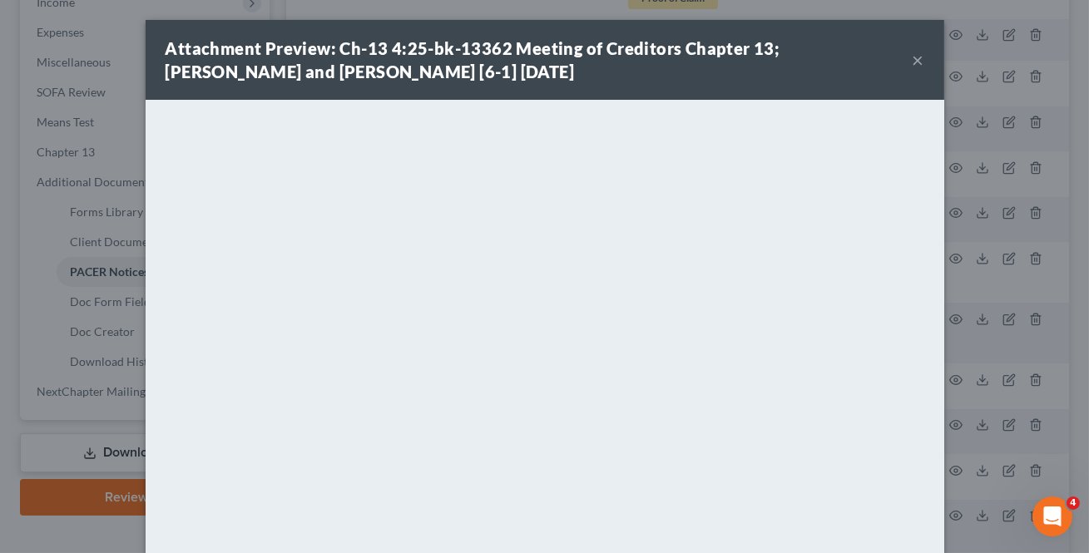
click at [915, 66] on button "×" at bounding box center [919, 60] width 12 height 20
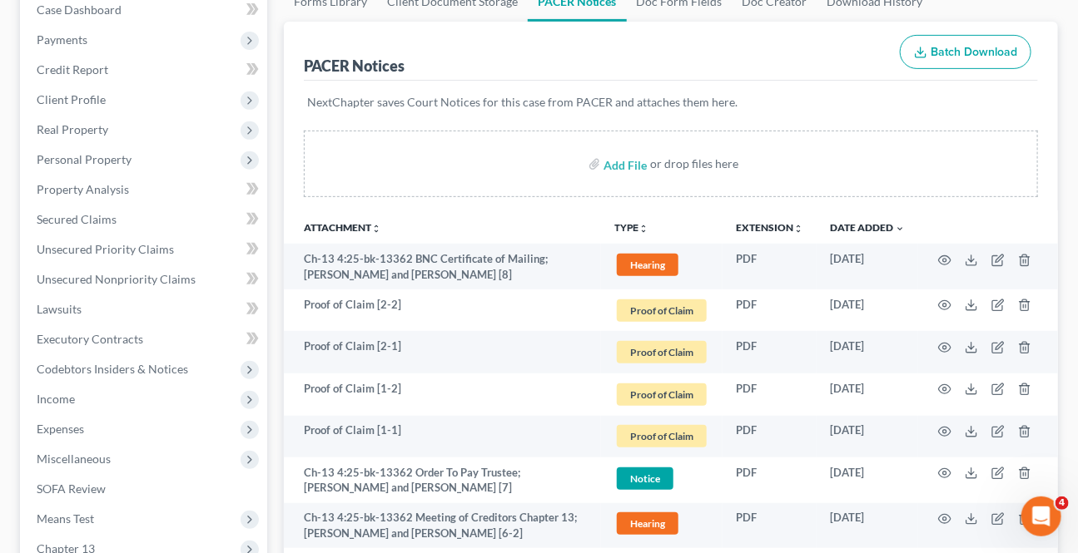
scroll to position [151, 0]
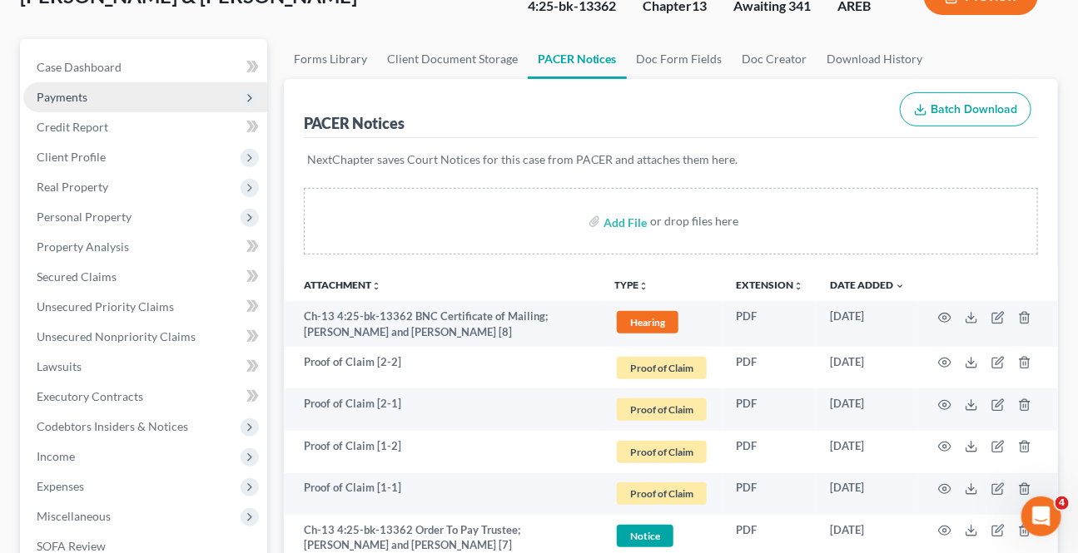
click at [69, 90] on span "Payments" at bounding box center [62, 97] width 51 height 14
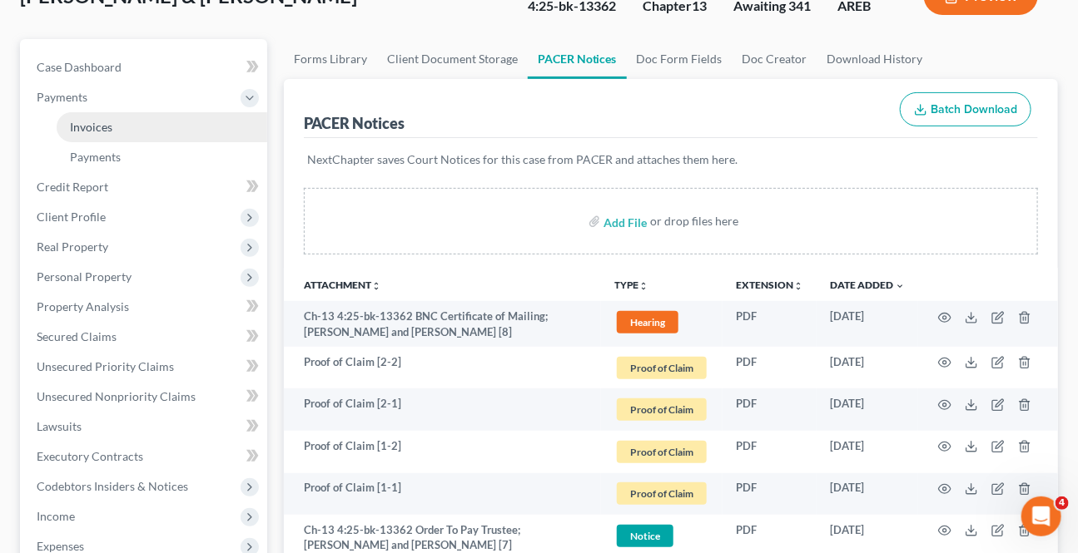
click at [107, 137] on link "Invoices" at bounding box center [162, 127] width 211 height 30
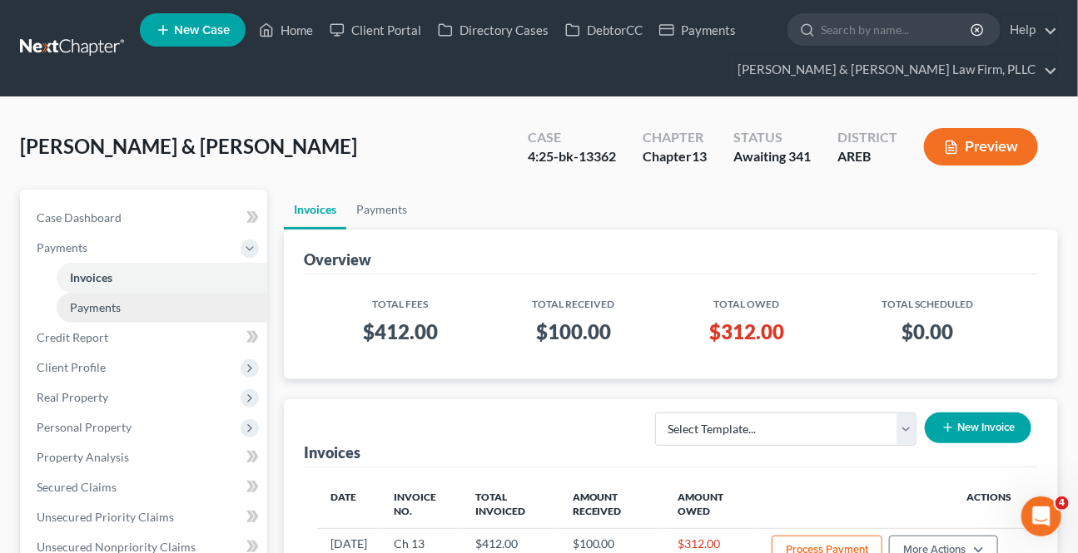
click at [133, 307] on link "Payments" at bounding box center [162, 308] width 211 height 30
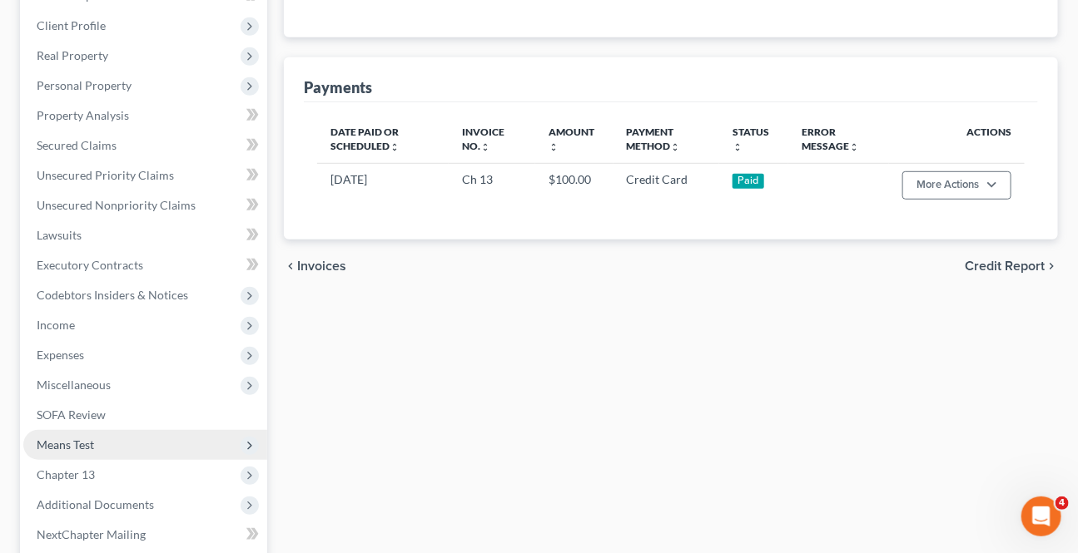
scroll to position [378, 0]
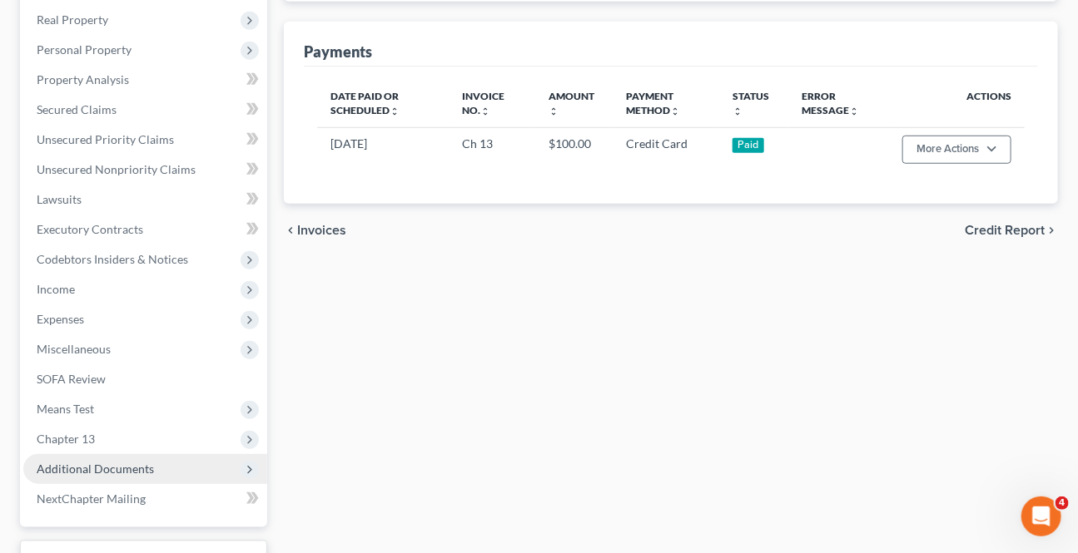
click at [80, 472] on span "Additional Documents" at bounding box center [95, 469] width 117 height 14
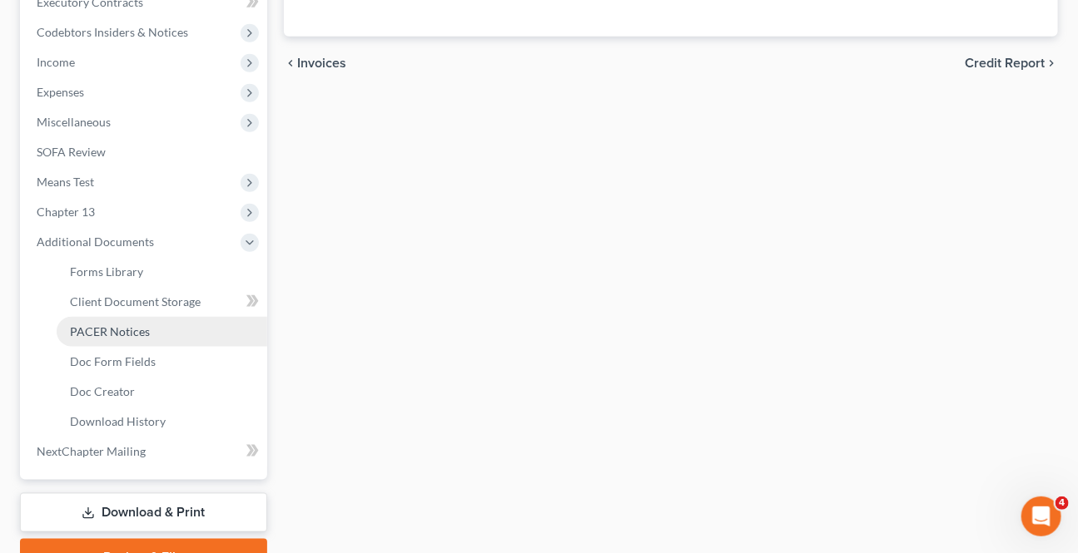
click at [106, 325] on span "PACER Notices" at bounding box center [110, 332] width 80 height 14
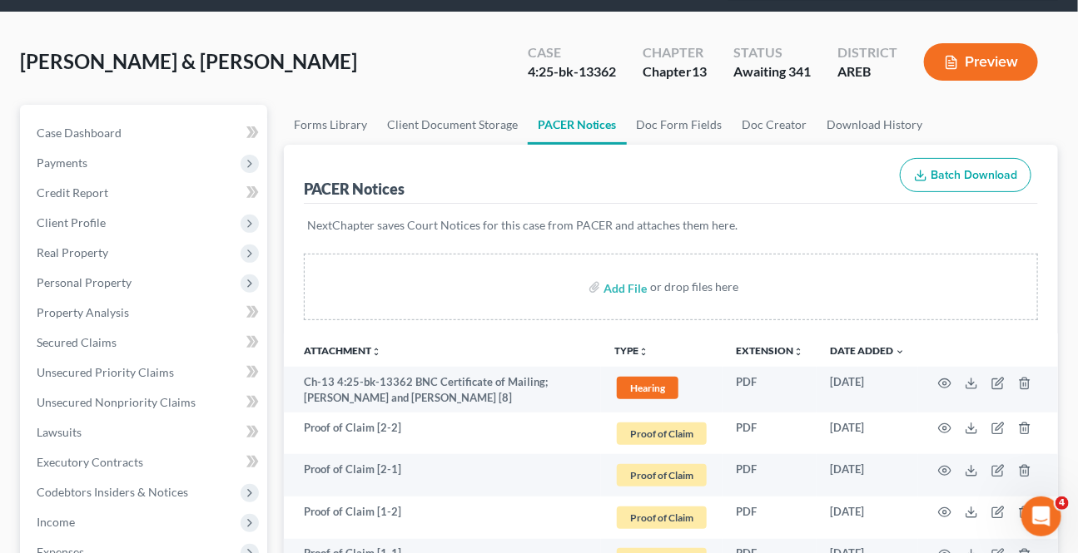
scroll to position [58, 0]
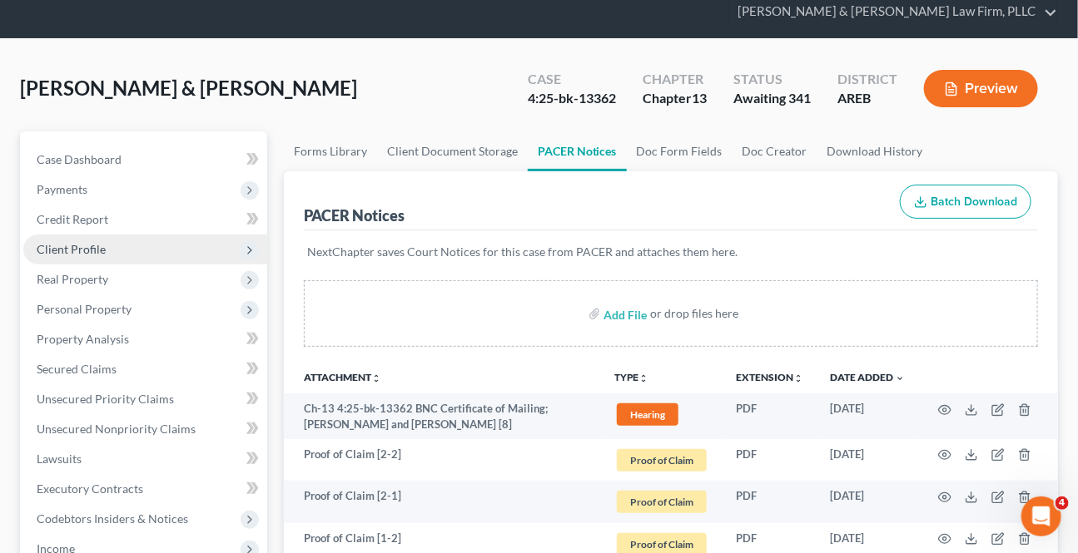
click at [77, 242] on span "Client Profile" at bounding box center [71, 249] width 69 height 14
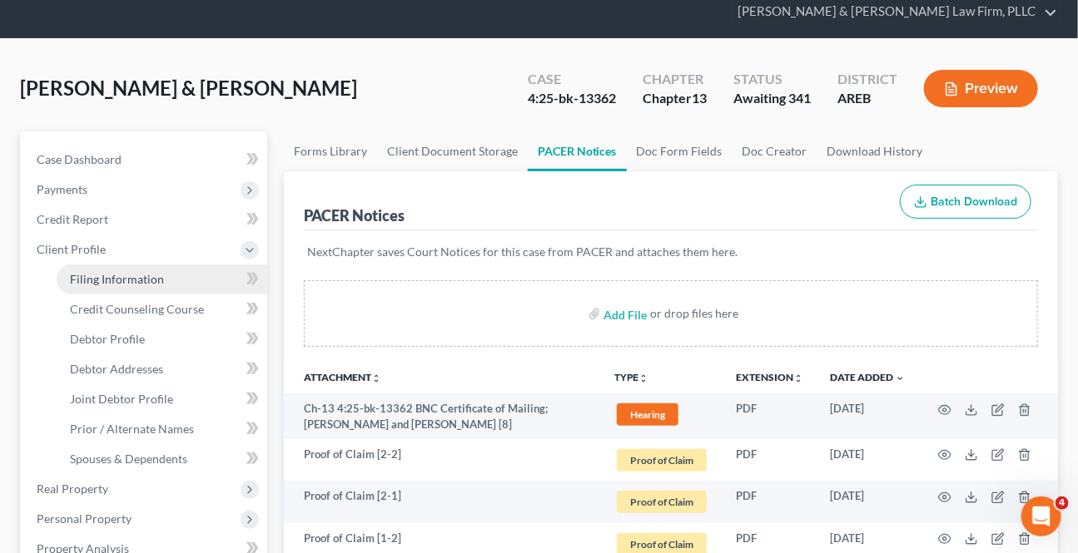
click at [136, 275] on span "Filing Information" at bounding box center [117, 279] width 94 height 14
select select "1"
select select "3"
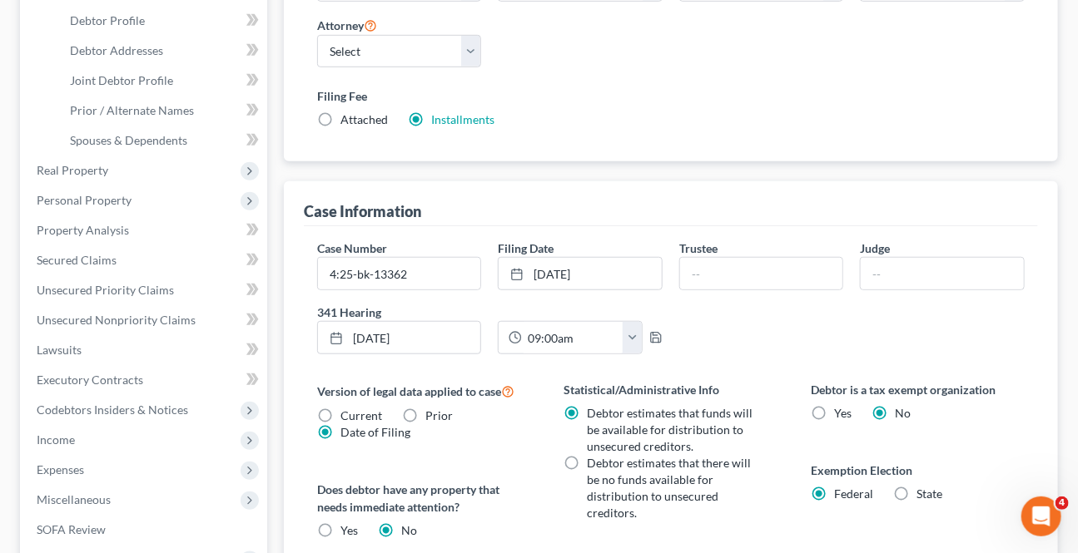
scroll to position [378, 0]
click at [762, 270] on input "text" at bounding box center [761, 273] width 163 height 32
type input "[PERSON_NAME]"
click at [903, 280] on input "text" at bounding box center [941, 273] width 163 height 32
type input "[PERSON_NAME]"
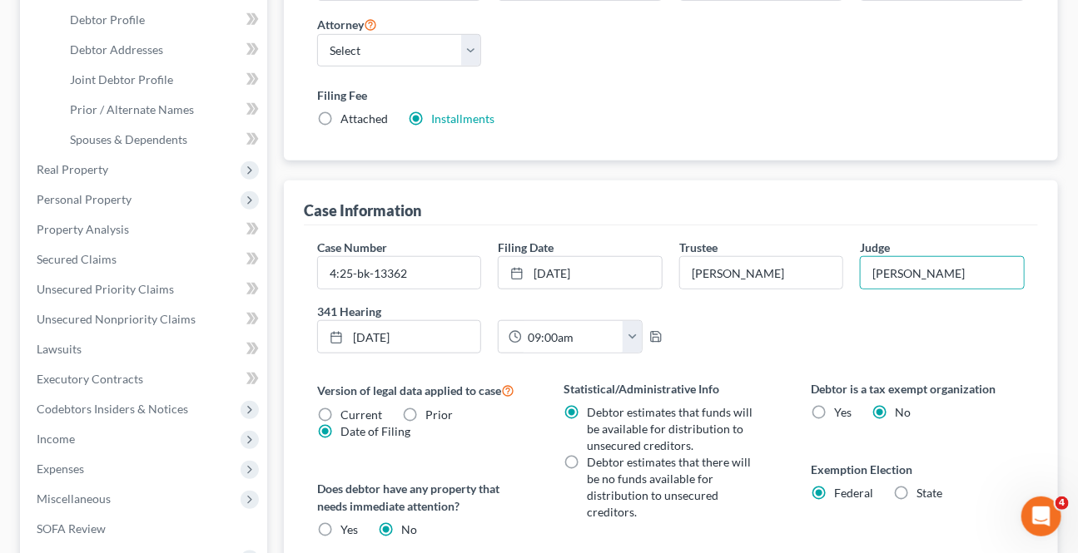
drag, startPoint x: 855, startPoint y: 352, endPoint x: 846, endPoint y: 343, distance: 12.4
click at [854, 350] on div "Case Number 4:25-bk-13362 Filing Date [DATE] close Date [DATE] Time 12:00 AM ch…" at bounding box center [671, 303] width 724 height 128
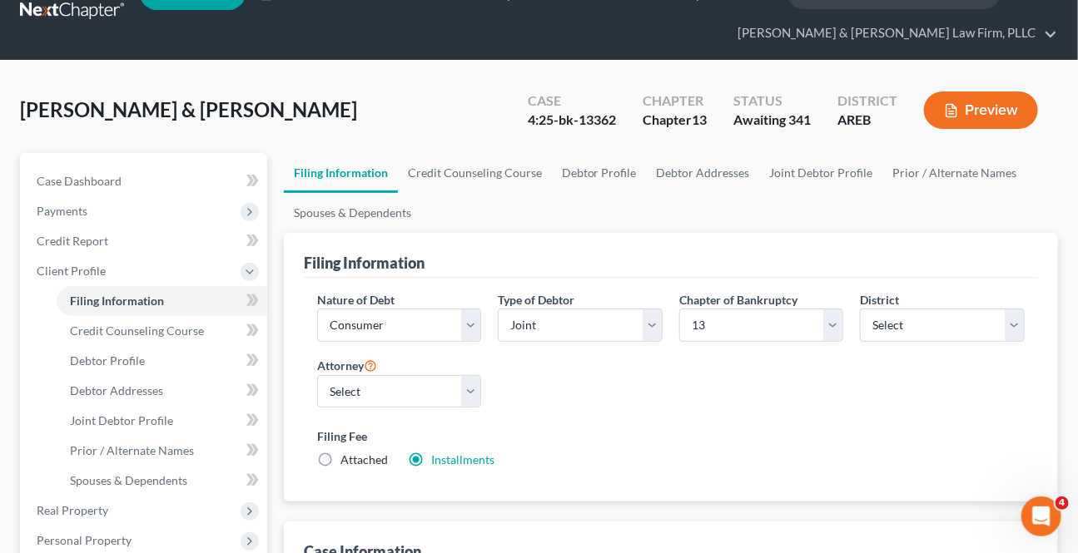
scroll to position [0, 0]
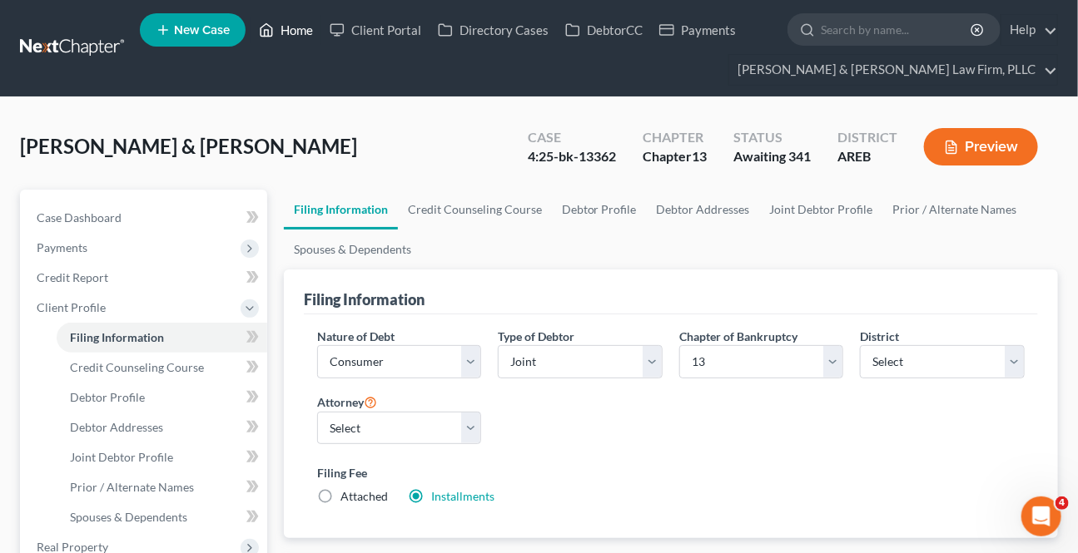
click at [299, 27] on link "Home" at bounding box center [285, 30] width 71 height 30
